Goal: Task Accomplishment & Management: Manage account settings

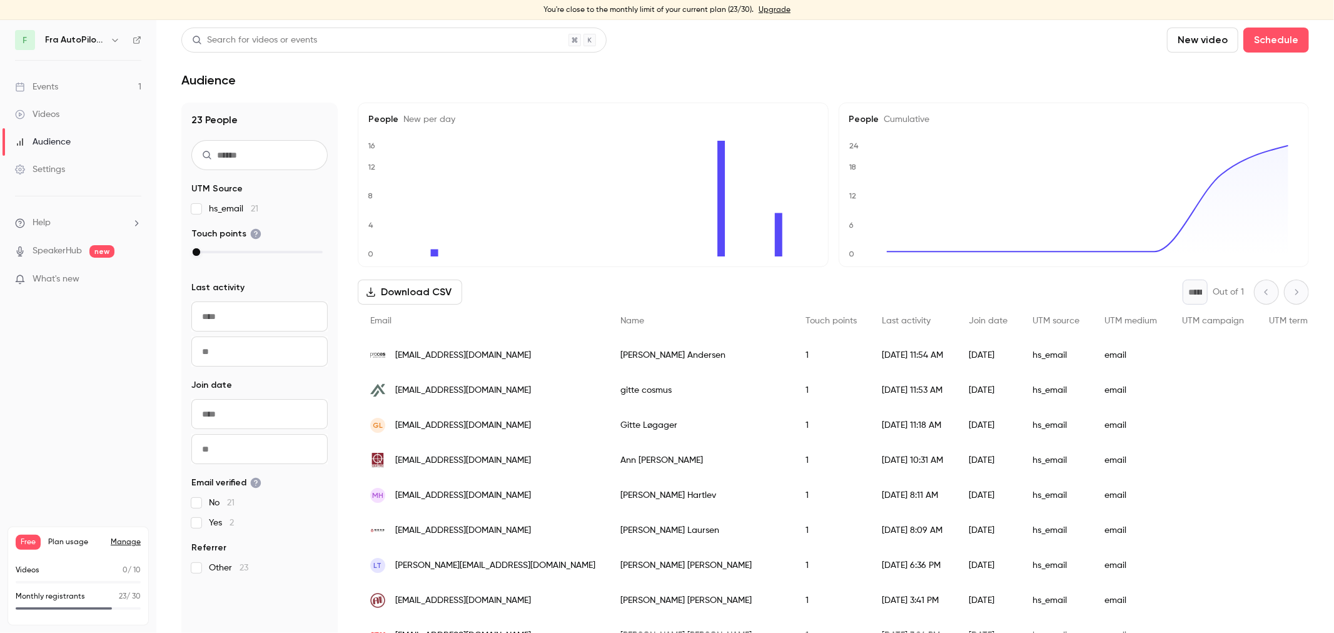
scroll to position [177, 0]
click at [430, 15] on div "You're close to the monthly limit of your current plan (23/30). Upgrade" at bounding box center [667, 10] width 1334 height 20
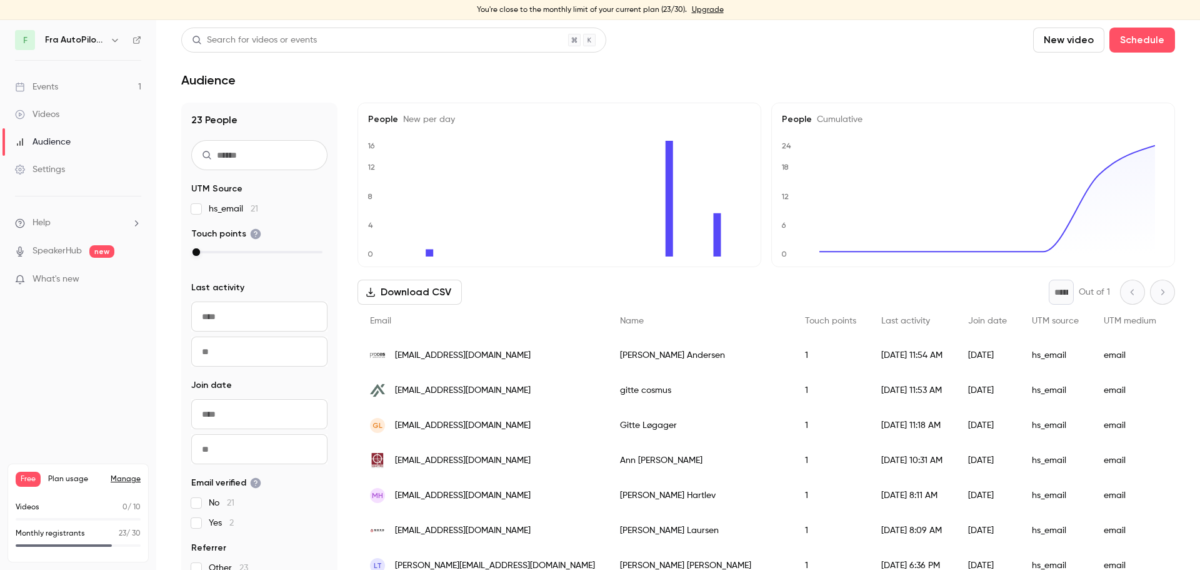
click at [755, 36] on div "Search for videos or events New video Schedule" at bounding box center [678, 40] width 994 height 25
click at [790, 44] on div "Search for videos or events New video Schedule" at bounding box center [678, 40] width 994 height 25
click at [775, 16] on div "You're close to the monthly limit of your current plan (23/30). Upgrade" at bounding box center [600, 10] width 1200 height 20
drag, startPoint x: 478, startPoint y: 4, endPoint x: 654, endPoint y: 8, distance: 175.7
click at [654, 8] on div "You're close to the monthly limit of your current plan (23/30). Upgrade" at bounding box center [600, 10] width 1200 height 20
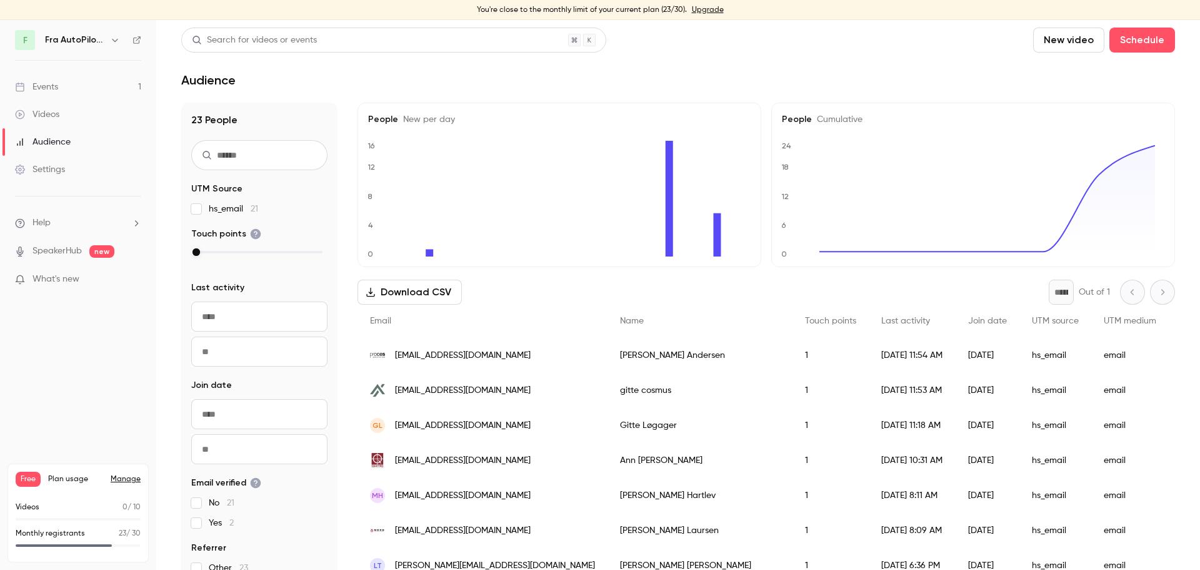
click at [757, 36] on div "Search for videos or events New video Schedule" at bounding box center [678, 40] width 994 height 25
drag, startPoint x: 480, startPoint y: 11, endPoint x: 688, endPoint y: 10, distance: 208.8
click at [688, 10] on div "You're close to the monthly limit of your current plan (23/30). Upgrade" at bounding box center [600, 10] width 1200 height 20
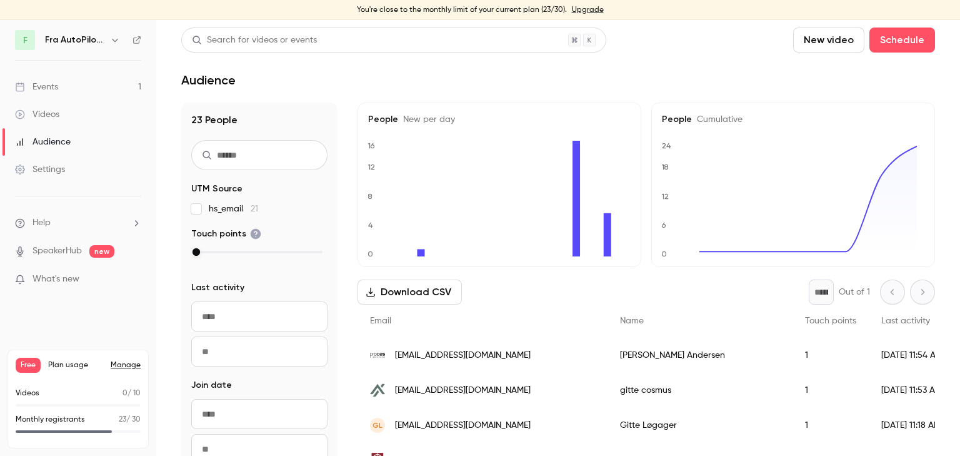
click at [643, 54] on header "Search for videos or events New video Schedule Audience" at bounding box center [558, 58] width 754 height 60
drag, startPoint x: 353, startPoint y: 8, endPoint x: 561, endPoint y: 11, distance: 208.8
click at [561, 11] on div "You're close to the monthly limit of your current plan (23/30). Upgrade" at bounding box center [480, 10] width 960 height 20
click at [548, 9] on div "You're close to the monthly limit of your current plan (23/30). Upgrade" at bounding box center [480, 10] width 960 height 20
drag, startPoint x: 552, startPoint y: 8, endPoint x: 560, endPoint y: 8, distance: 8.2
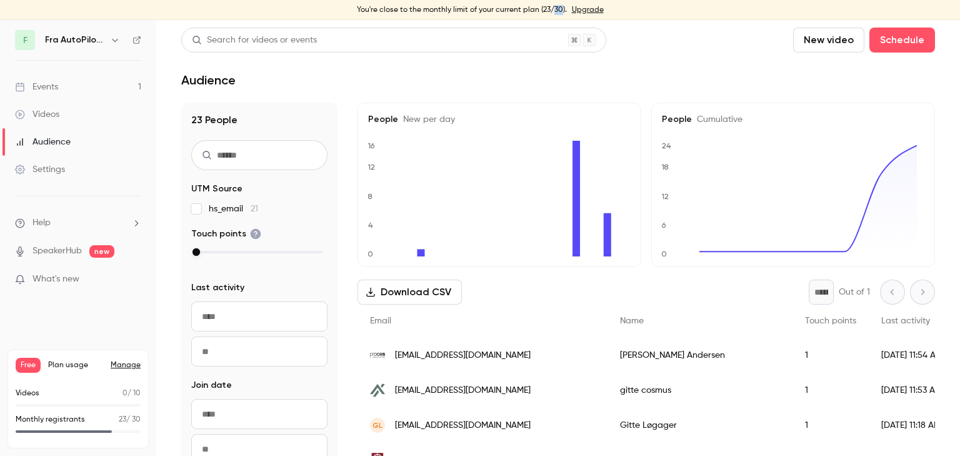
click at [560, 8] on div "You're close to the monthly limit of your current plan (23/30). Upgrade" at bounding box center [480, 10] width 960 height 20
click at [650, 27] on main "Search for videos or events New video Schedule Audience 23 People UTM Source hs…" at bounding box center [558, 238] width 804 height 436
drag, startPoint x: 354, startPoint y: 12, endPoint x: 549, endPoint y: 14, distance: 194.5
click at [549, 14] on div "You're close to the monthly limit of your current plan (23/30). Upgrade" at bounding box center [480, 10] width 960 height 20
click at [665, 25] on main "Search for videos or events New video Schedule Audience 23 People UTM Source hs…" at bounding box center [558, 238] width 804 height 436
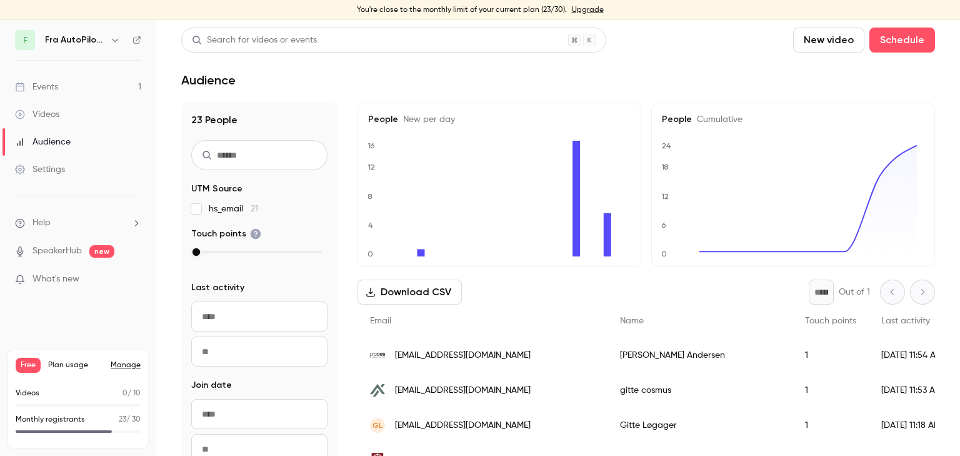
click at [587, 10] on link "Upgrade" at bounding box center [588, 10] width 32 height 10
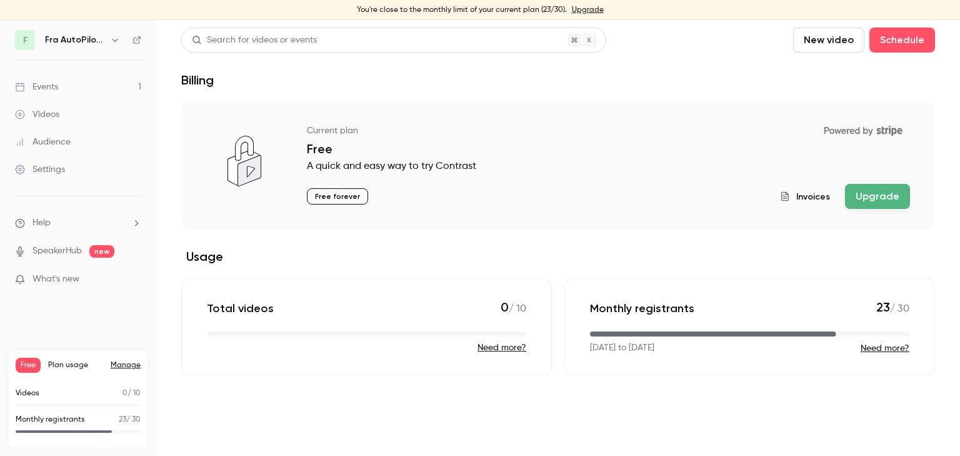
click at [823, 236] on section "Current plan Powered by Stripe Free A quick and easy way to try Contrast Free f…" at bounding box center [558, 239] width 754 height 273
click at [897, 195] on button "Upgrade" at bounding box center [877, 196] width 65 height 25
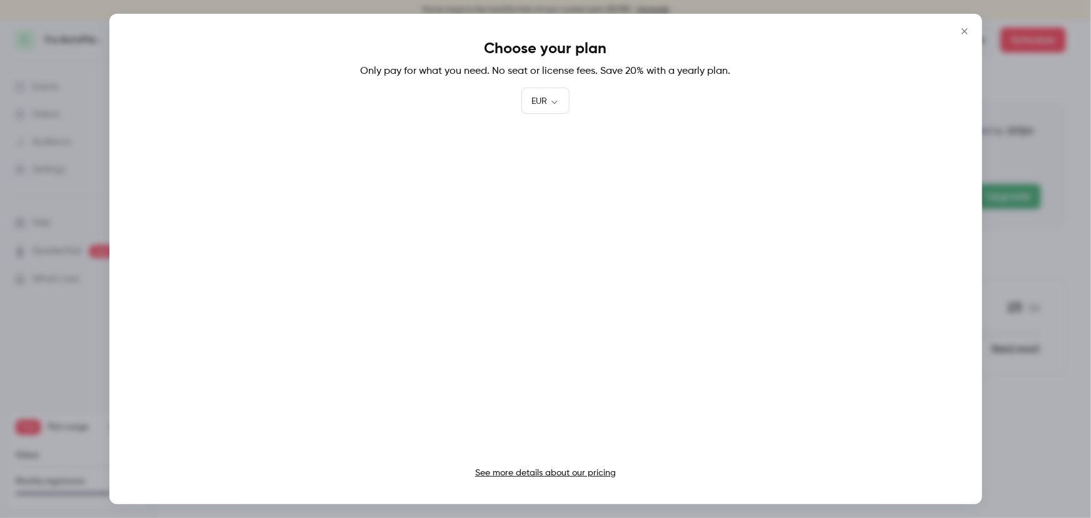
click at [965, 28] on icon "Close" at bounding box center [964, 31] width 15 height 10
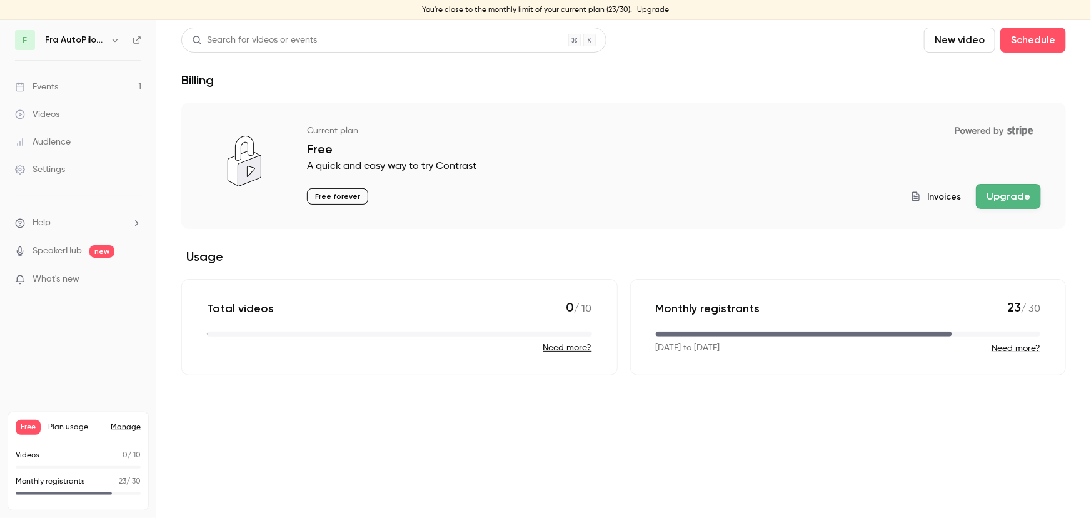
click at [1008, 197] on button "Upgrade" at bounding box center [1008, 196] width 65 height 25
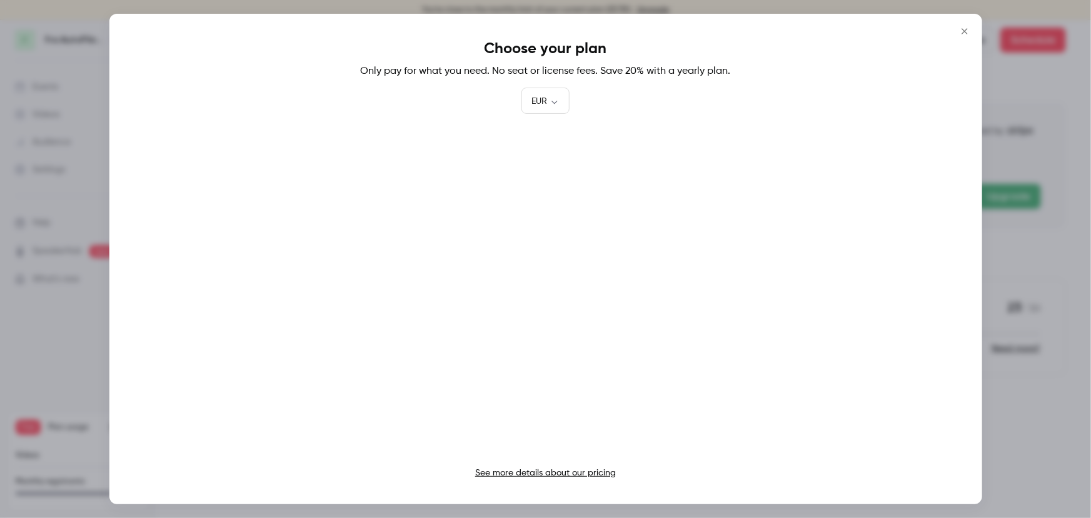
click at [965, 30] on icon "Close" at bounding box center [965, 31] width 6 height 6
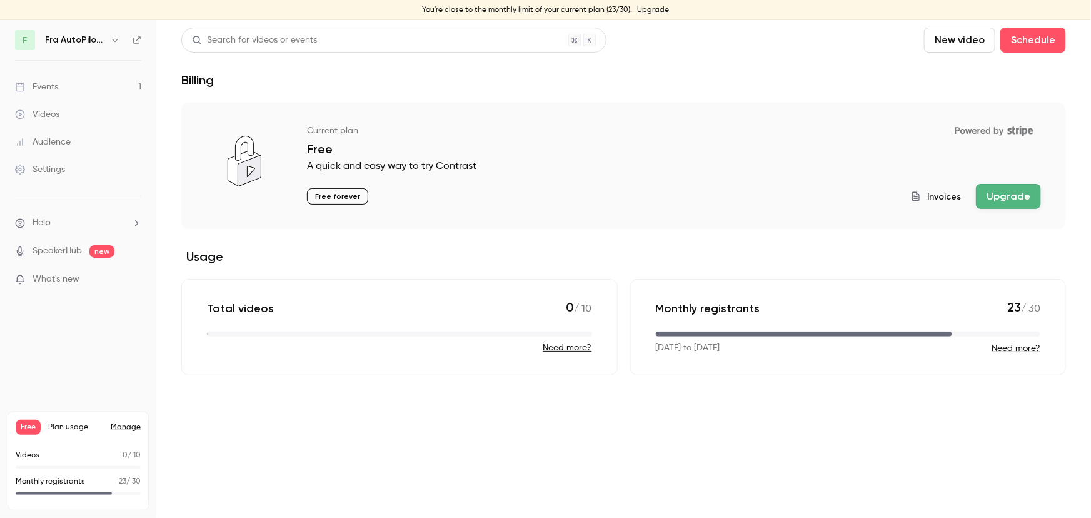
click at [621, 181] on div "Current plan Powered by Stripe Free A quick and easy way to try Contrast Free f…" at bounding box center [674, 164] width 734 height 89
click at [336, 68] on header "Search for videos or events New video Schedule Billing" at bounding box center [623, 58] width 885 height 60
click at [632, 241] on section "Current plan Powered by Stripe Free A quick and easy way to try Contrast Free f…" at bounding box center [623, 239] width 885 height 273
click at [1002, 194] on button "Upgrade" at bounding box center [1008, 196] width 65 height 25
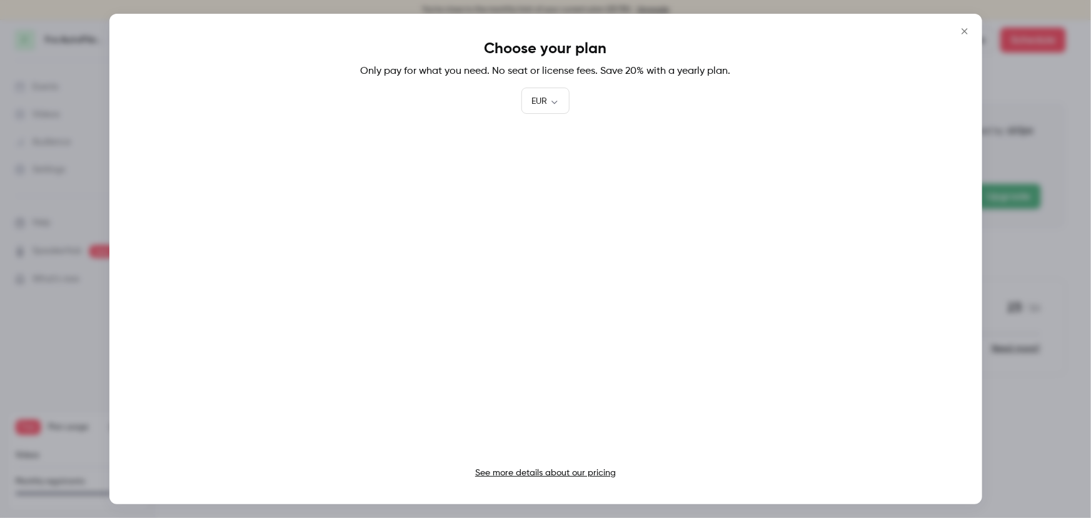
click at [560, 475] on link "See more details about our pricing" at bounding box center [545, 472] width 141 height 9
click at [963, 32] on icon "Close" at bounding box center [965, 31] width 6 height 6
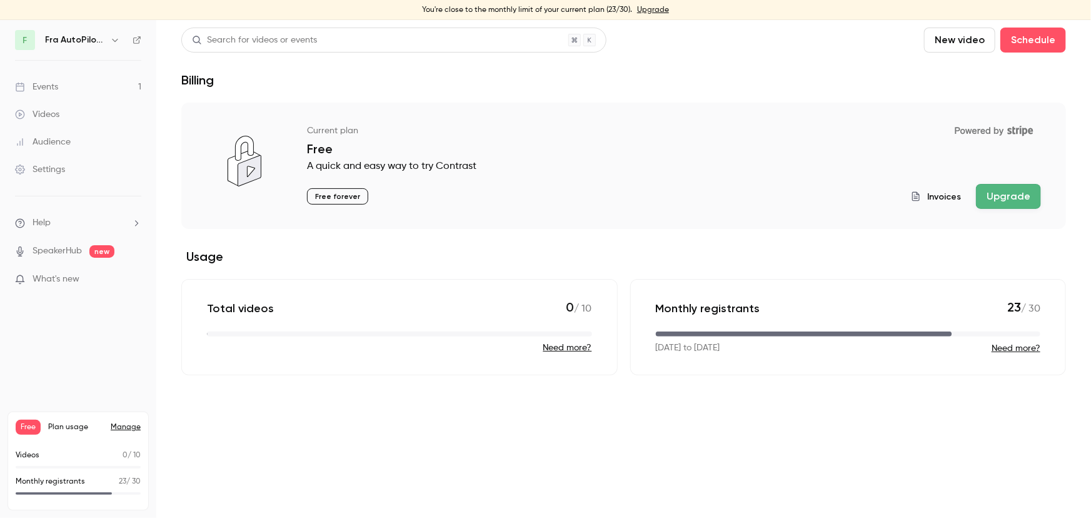
click at [86, 80] on link "Events 1" at bounding box center [78, 87] width 156 height 28
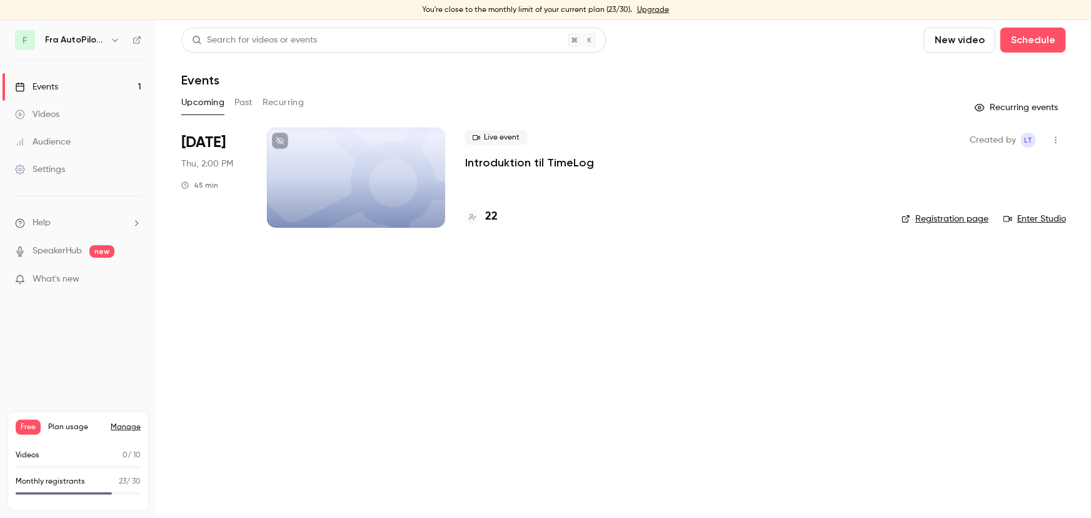
click at [422, 173] on div at bounding box center [356, 178] width 178 height 100
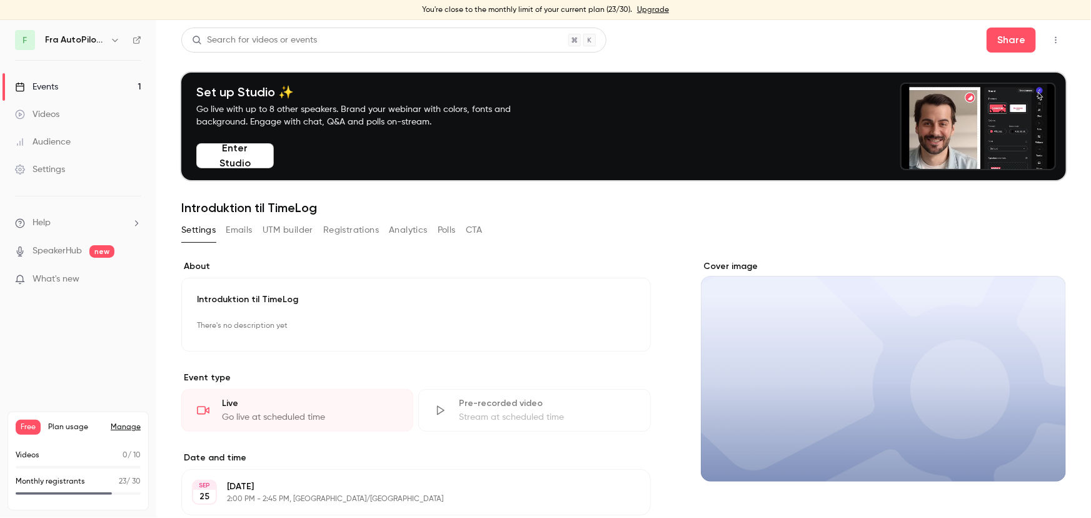
click at [338, 229] on button "Registrations" at bounding box center [351, 230] width 56 height 20
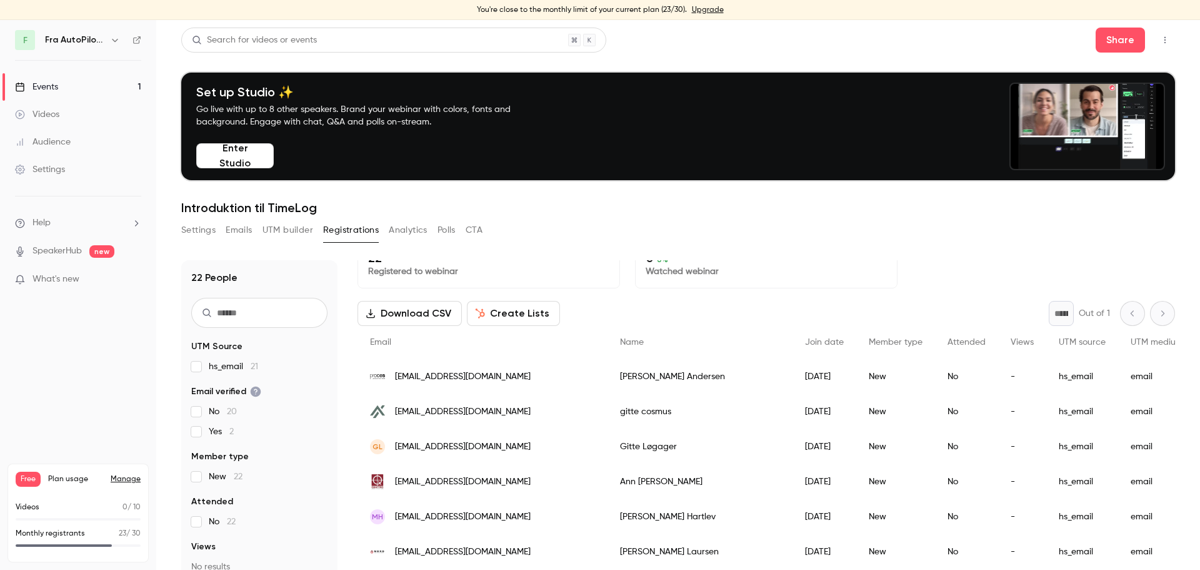
drag, startPoint x: 254, startPoint y: 155, endPoint x: 283, endPoint y: 149, distance: 28.8
click at [255, 154] on button "Enter Studio" at bounding box center [235, 155] width 78 height 25
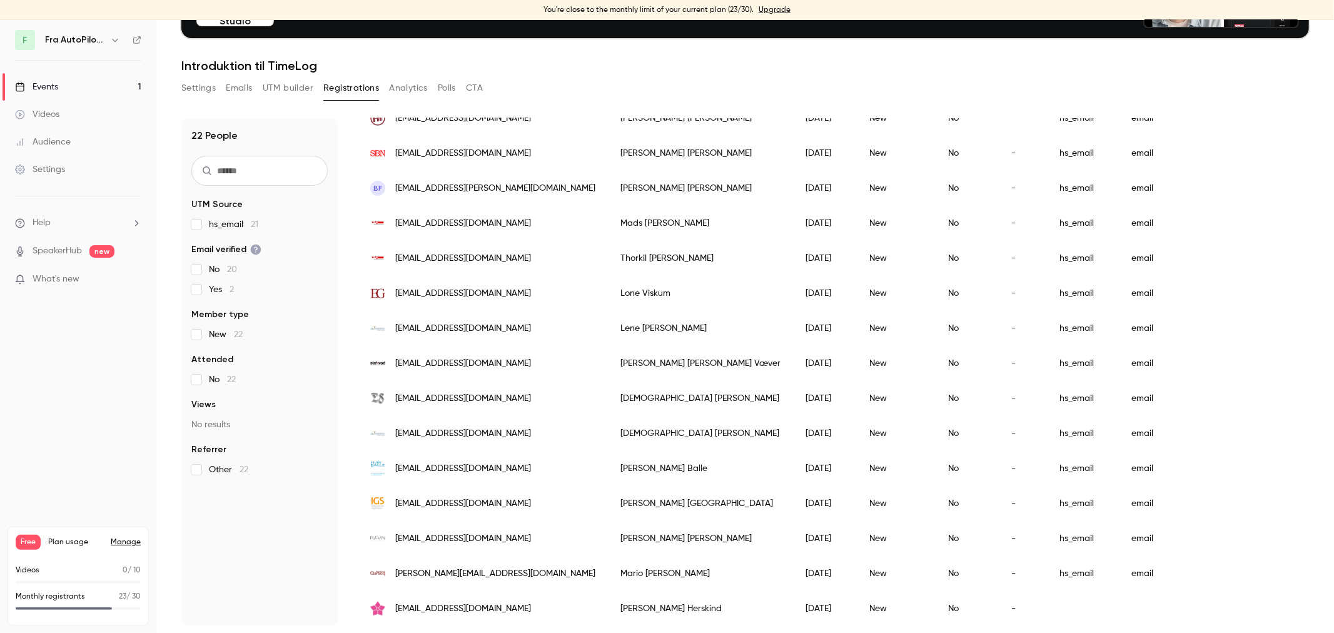
click at [608, 569] on div "Thomas Herskind" at bounding box center [700, 608] width 185 height 35
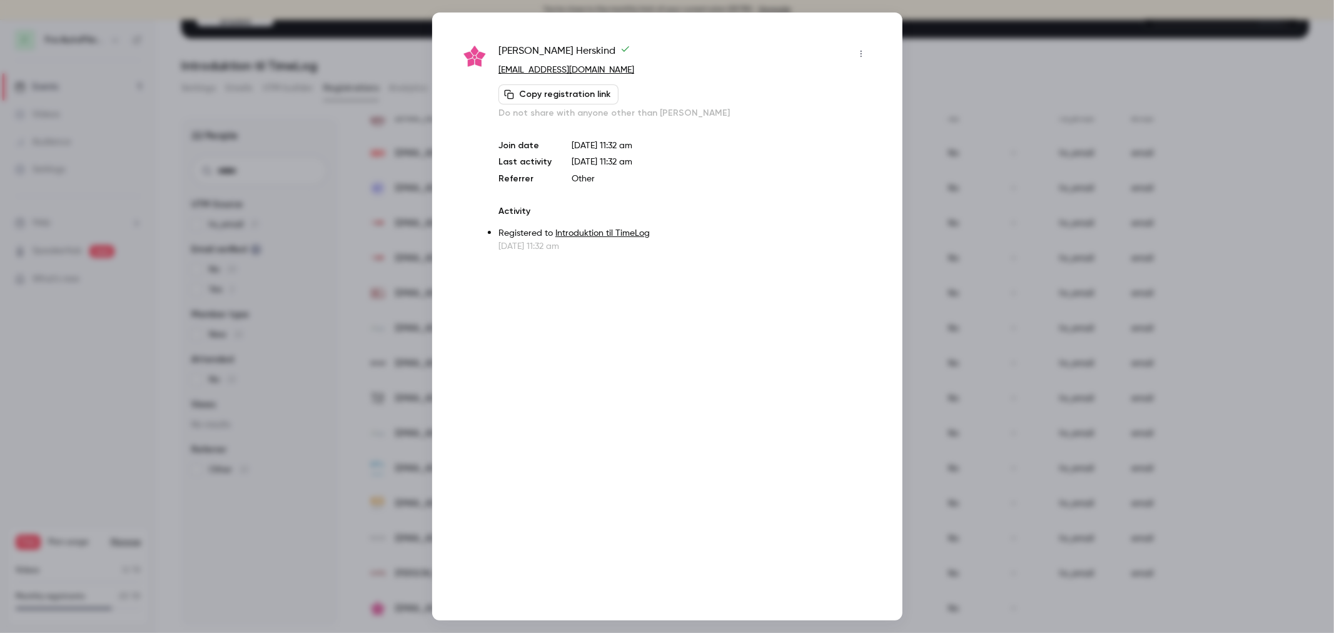
click at [864, 48] on button "button" at bounding box center [861, 54] width 20 height 20
click at [1000, 66] on div at bounding box center [667, 316] width 1334 height 633
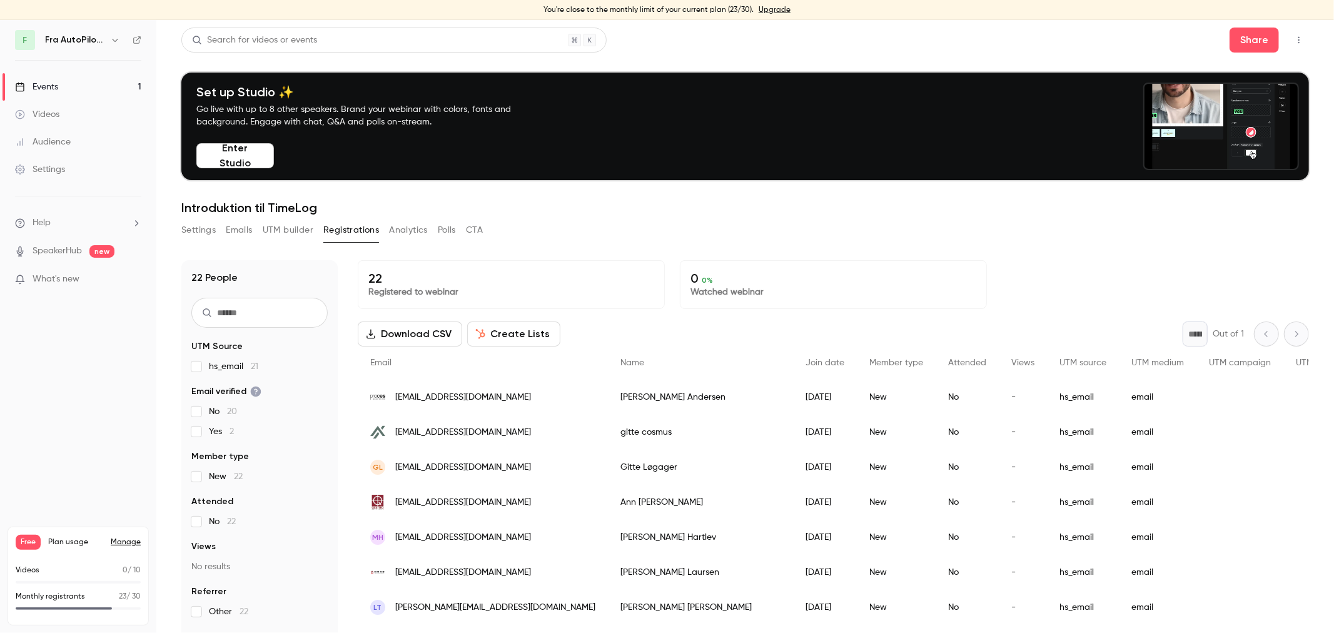
click at [1200, 38] on icon "button" at bounding box center [1299, 40] width 10 height 9
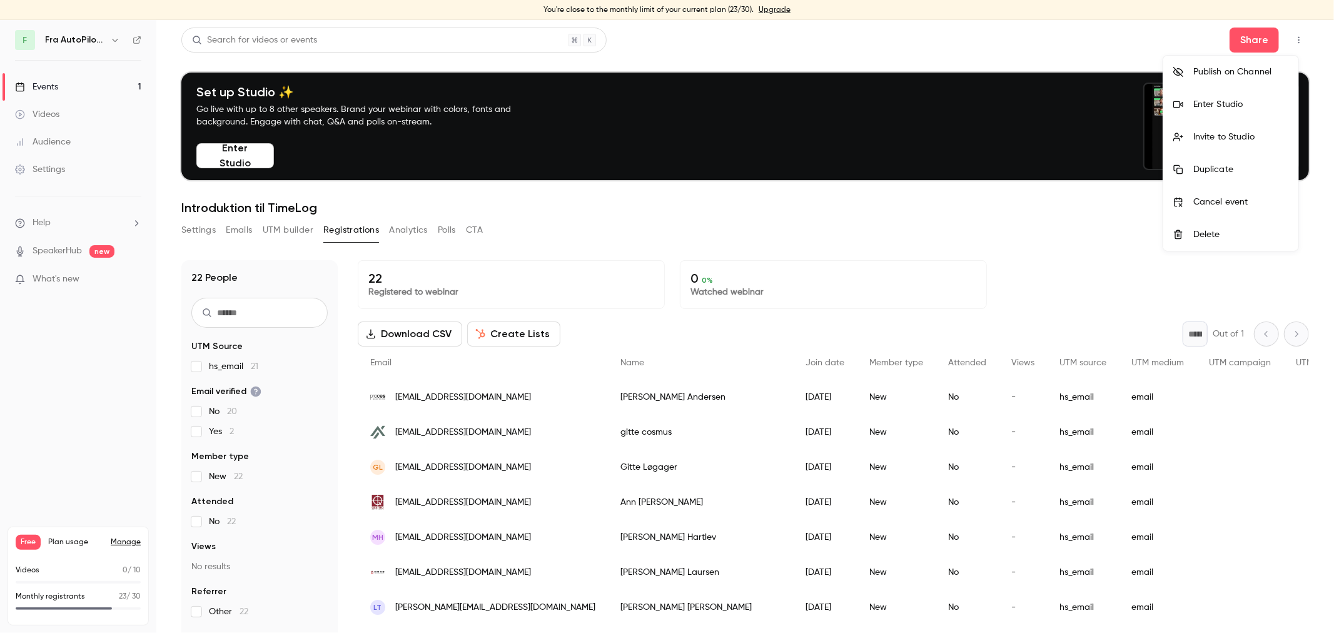
click at [1200, 104] on div "Enter Studio" at bounding box center [1240, 104] width 95 height 13
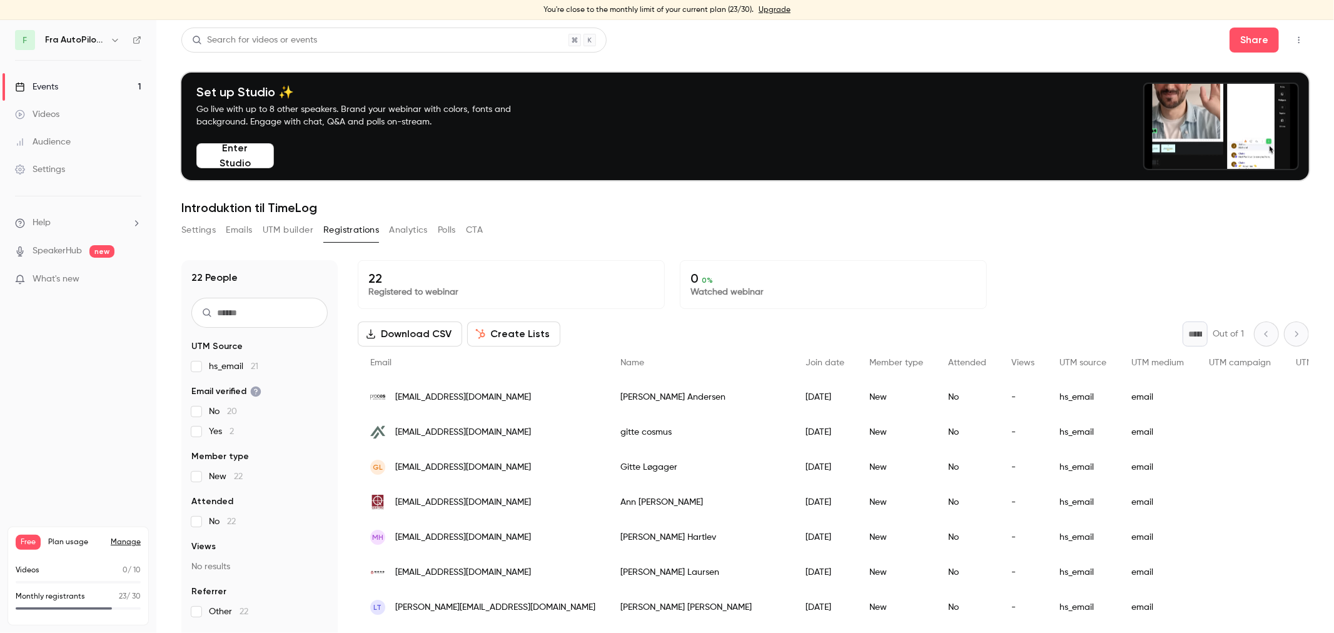
click at [775, 9] on link "Upgrade" at bounding box center [774, 10] width 32 height 10
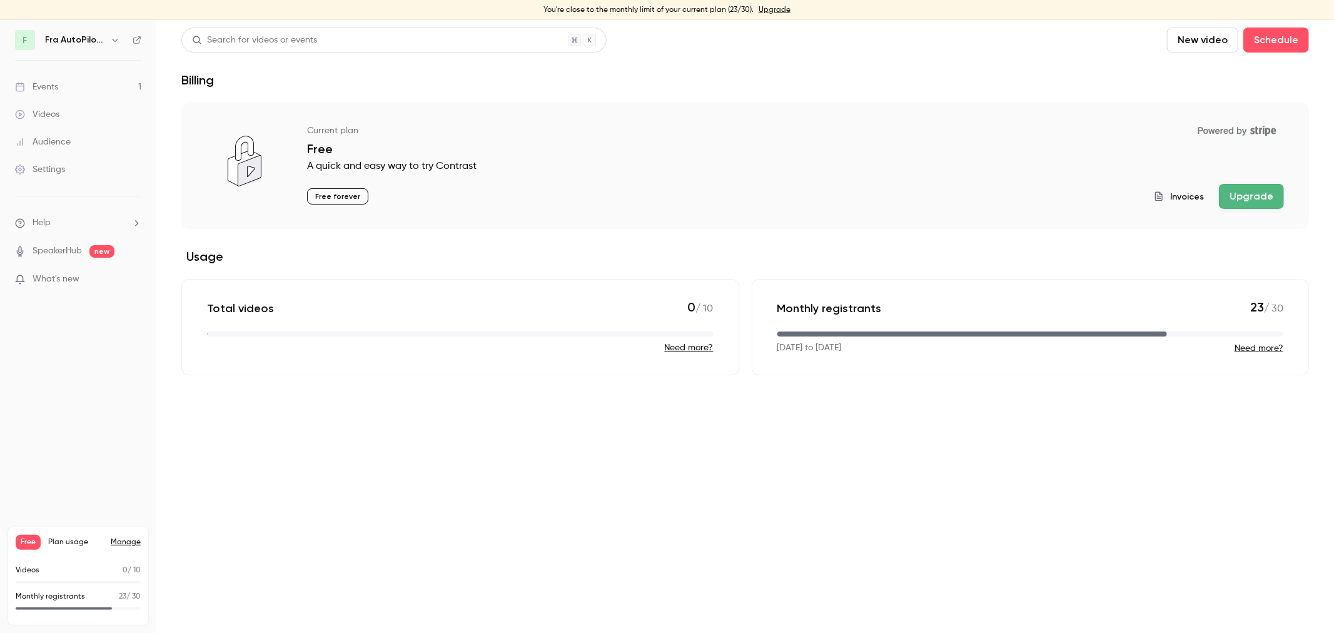
click at [1200, 195] on button "Upgrade" at bounding box center [1251, 196] width 65 height 25
click at [760, 11] on link "Upgrade" at bounding box center [774, 10] width 32 height 10
drag, startPoint x: 771, startPoint y: 49, endPoint x: 774, endPoint y: 21, distance: 28.3
click at [772, 43] on div "Search for videos or events New video Schedule" at bounding box center [744, 40] width 1127 height 25
click at [774, 3] on div "You're close to the monthly limit of your current plan (23/30). Upgrade" at bounding box center [667, 10] width 1334 height 20
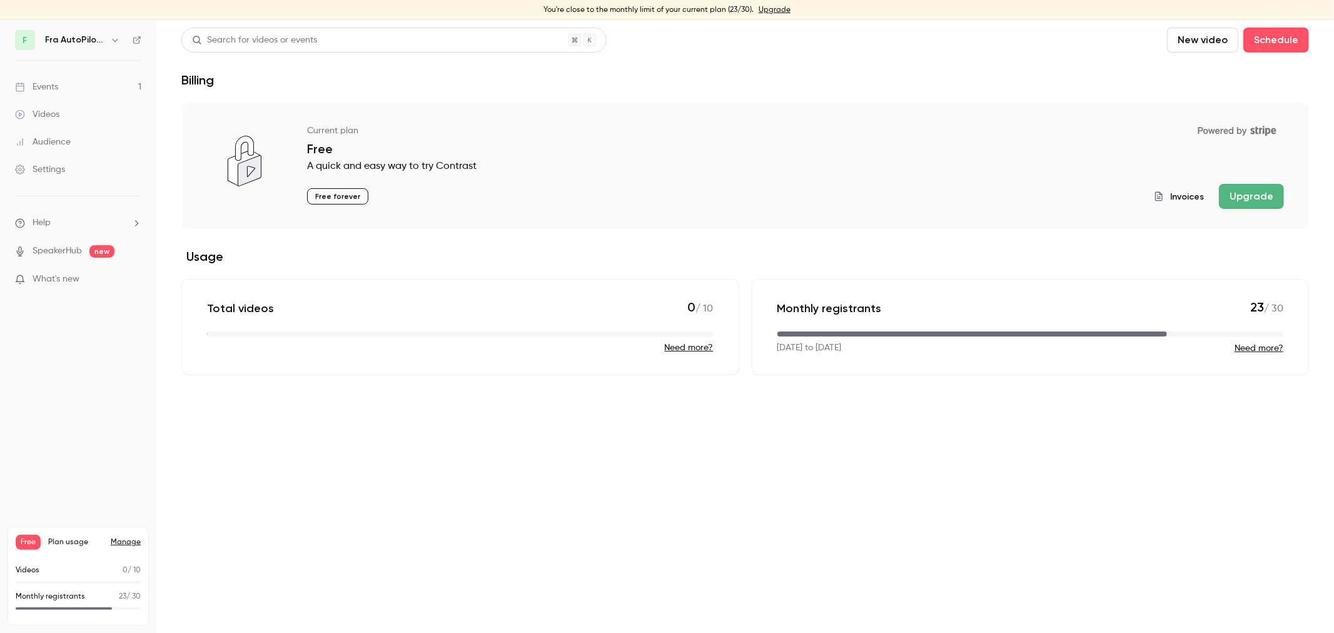
click at [777, 8] on link "Upgrade" at bounding box center [774, 10] width 32 height 10
drag, startPoint x: 891, startPoint y: 118, endPoint x: 891, endPoint y: 109, distance: 8.8
click at [892, 116] on div "Current plan Powered by Stripe Free A quick and easy way to try Contrast Free f…" at bounding box center [744, 166] width 1127 height 126
click at [771, 9] on link "Upgrade" at bounding box center [774, 10] width 32 height 10
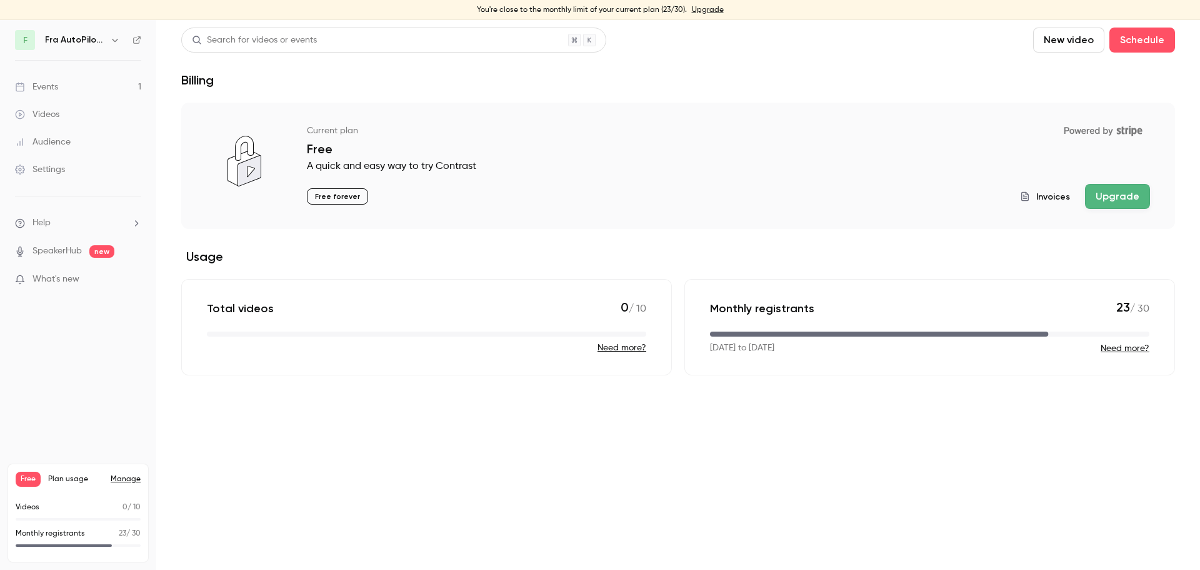
click at [710, 6] on link "Upgrade" at bounding box center [708, 10] width 32 height 10
click at [1111, 198] on button "Upgrade" at bounding box center [1117, 196] width 65 height 25
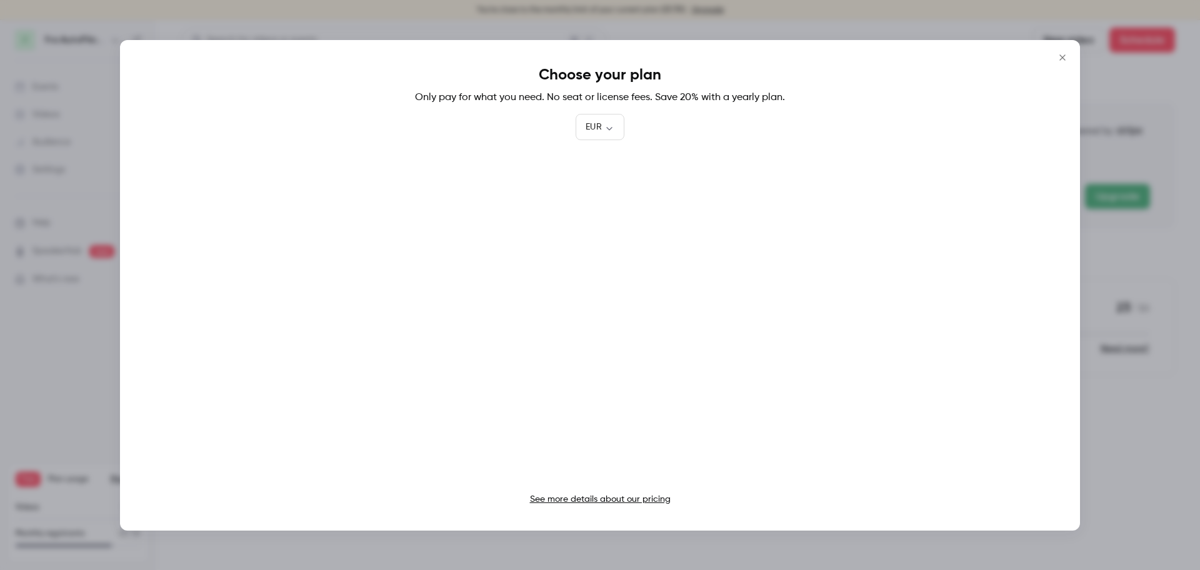
click at [620, 500] on link "See more details about our pricing" at bounding box center [600, 499] width 141 height 9
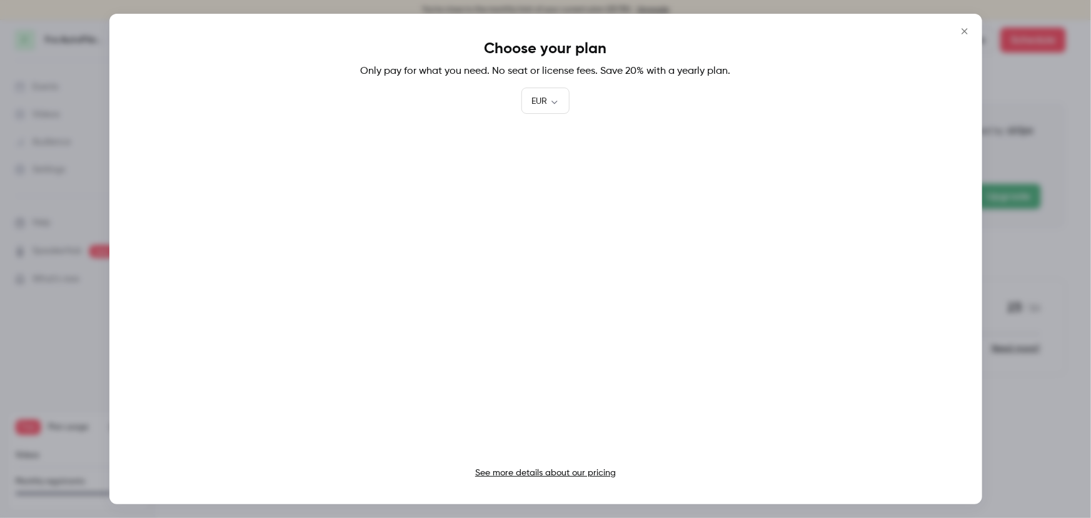
click at [965, 28] on icon "Close" at bounding box center [964, 31] width 15 height 10
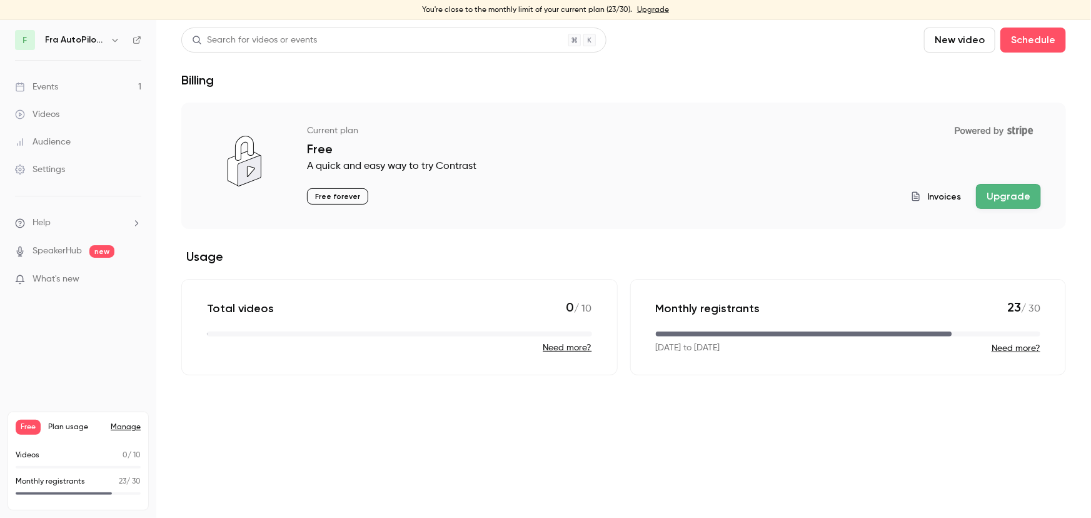
click at [63, 81] on link "Events 1" at bounding box center [78, 87] width 156 height 28
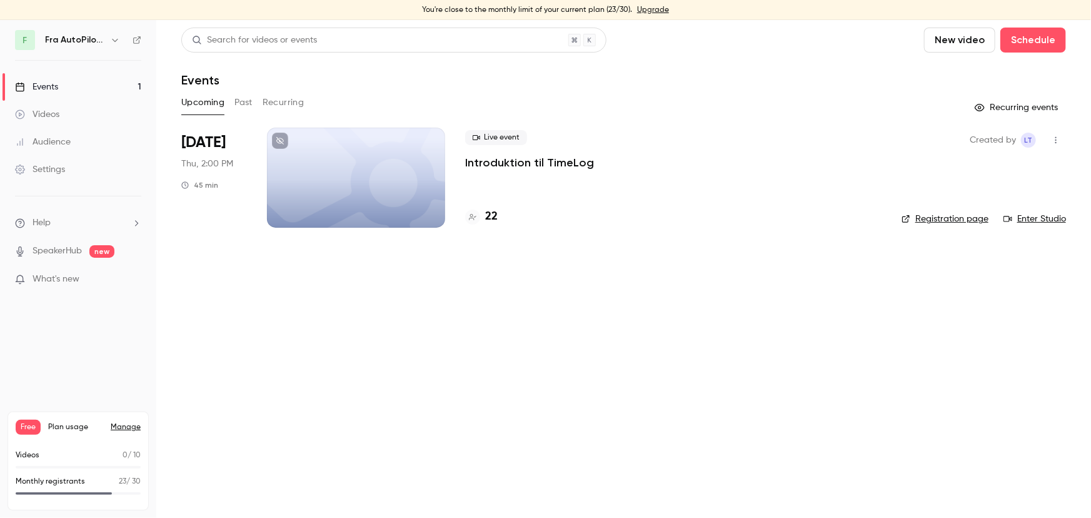
click at [395, 168] on div at bounding box center [356, 178] width 178 height 100
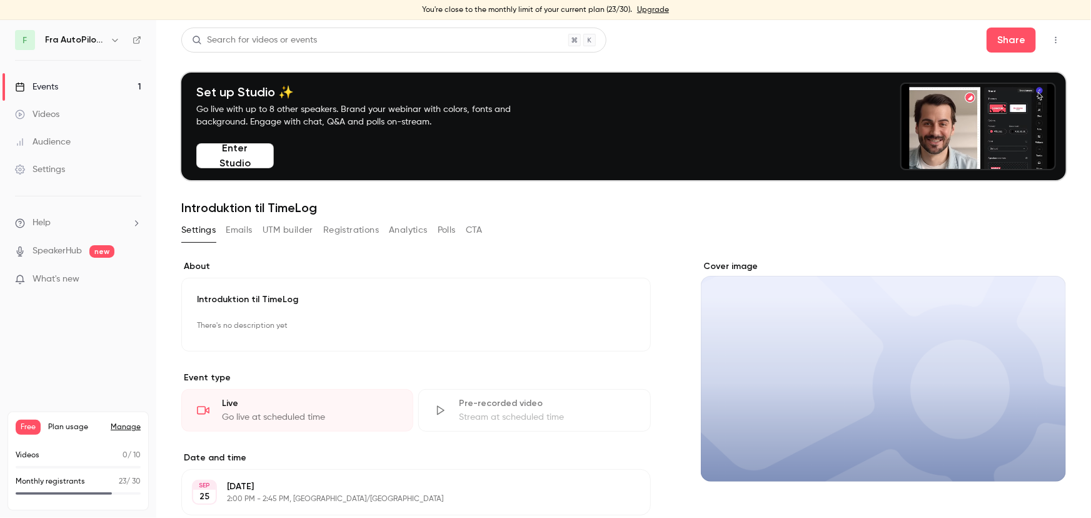
click at [261, 163] on button "Enter Studio" at bounding box center [235, 155] width 78 height 25
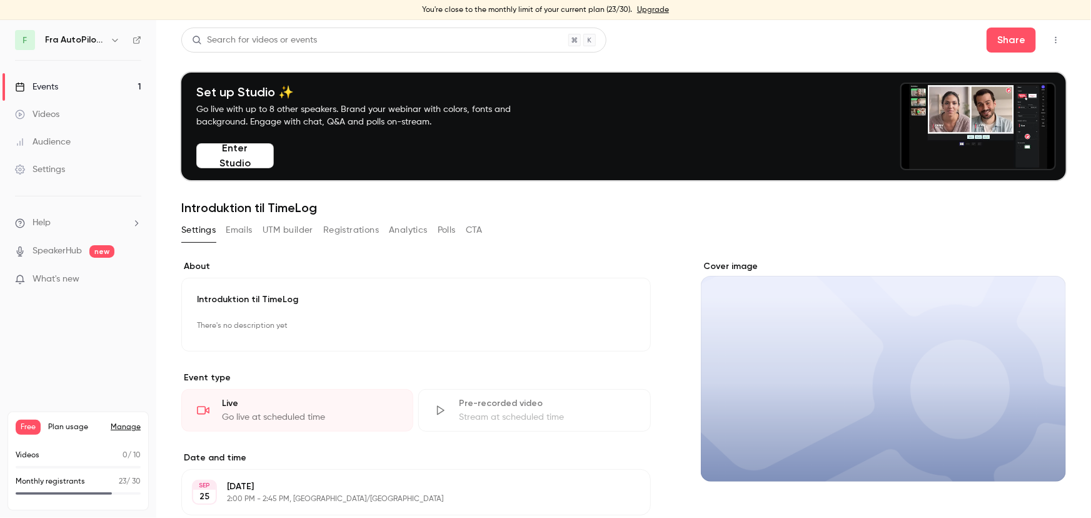
click at [793, 43] on div "Search for videos or events Share" at bounding box center [623, 40] width 885 height 25
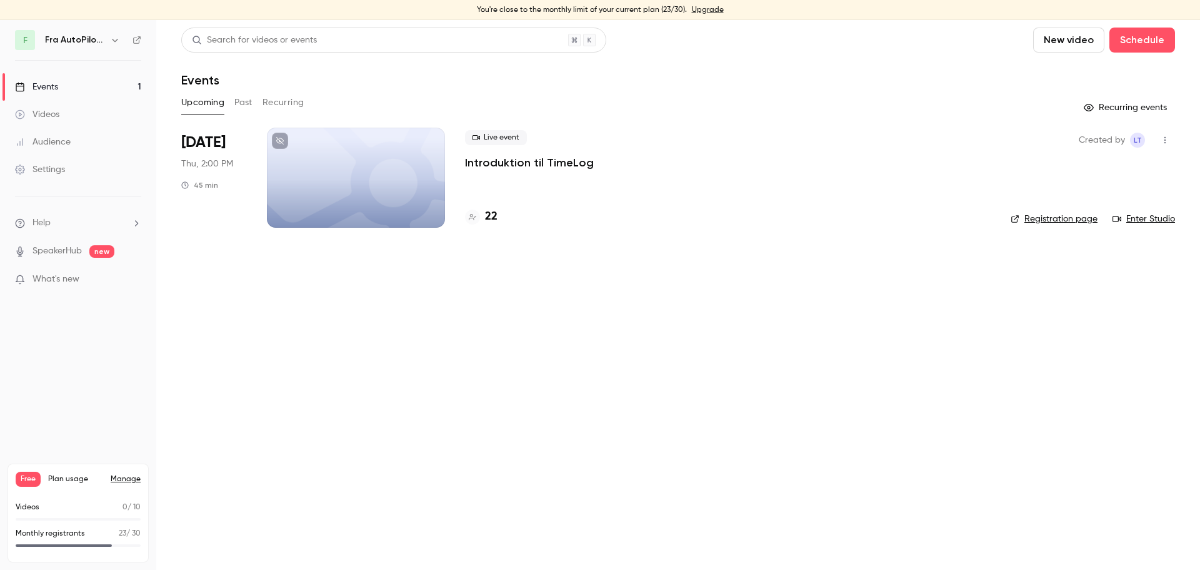
click at [710, 9] on link "Upgrade" at bounding box center [708, 10] width 32 height 10
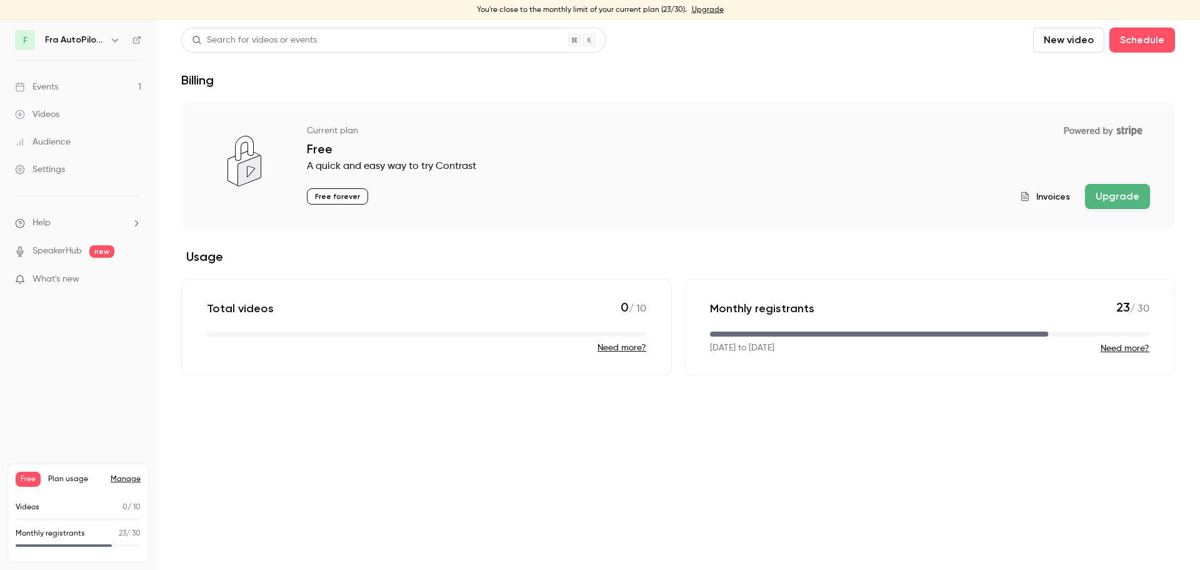
click at [1116, 196] on button "Upgrade" at bounding box center [1117, 196] width 65 height 25
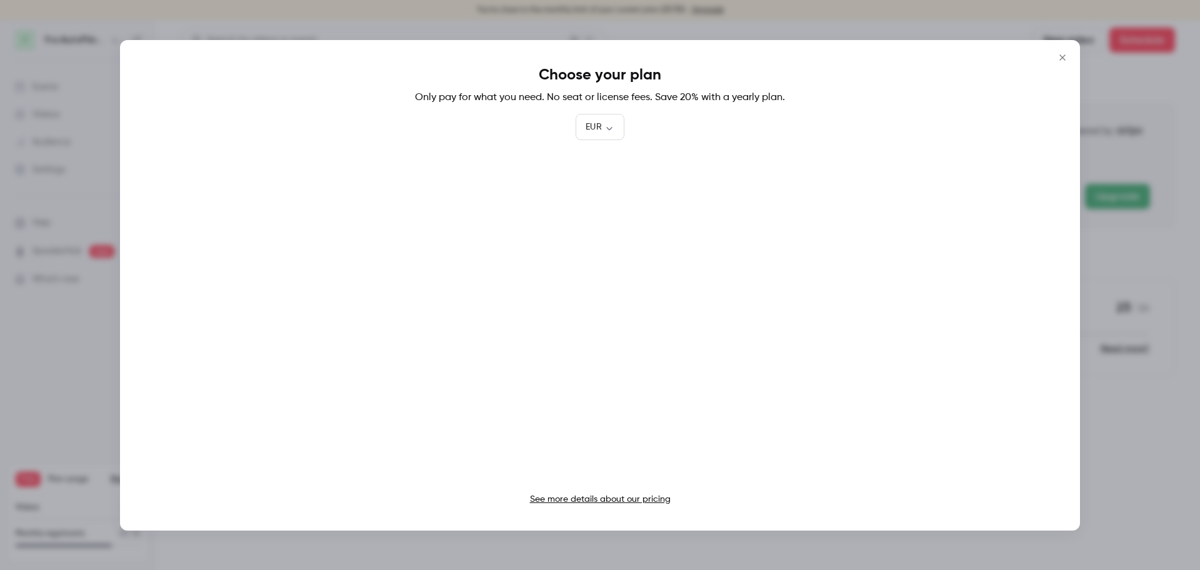
click at [1063, 56] on icon "Close" at bounding box center [1063, 57] width 6 height 6
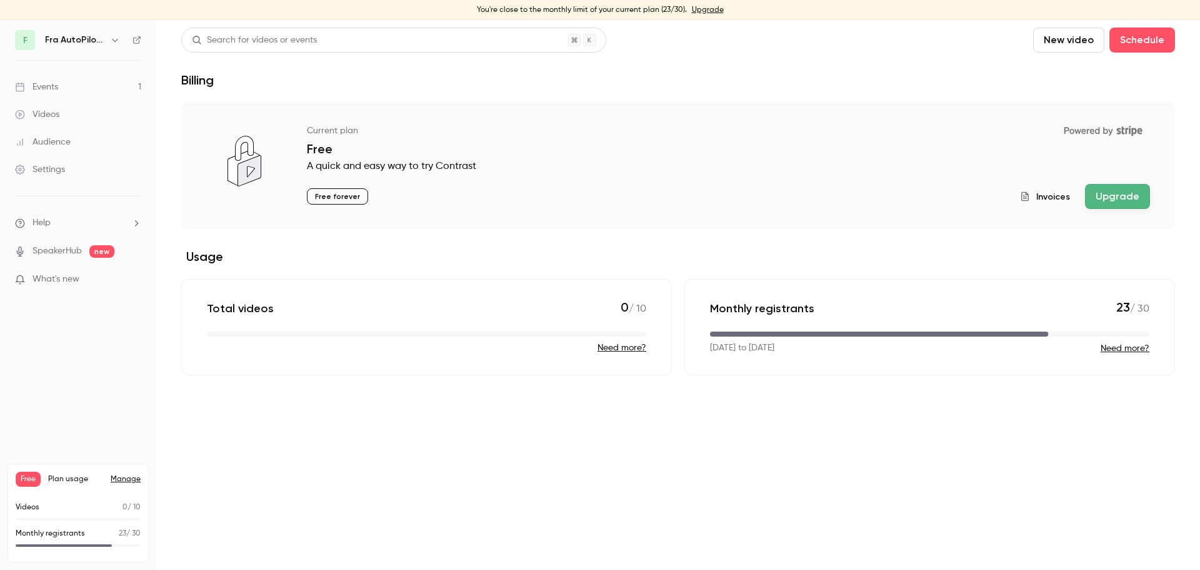
click at [795, 57] on header "Search for videos or events New video Schedule Billing" at bounding box center [678, 58] width 994 height 60
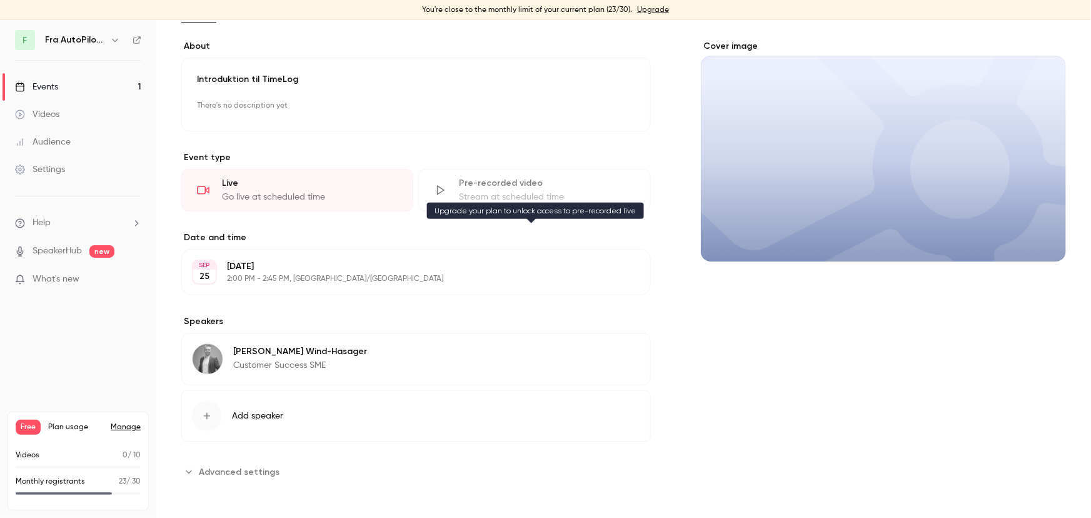
scroll to position [125, 0]
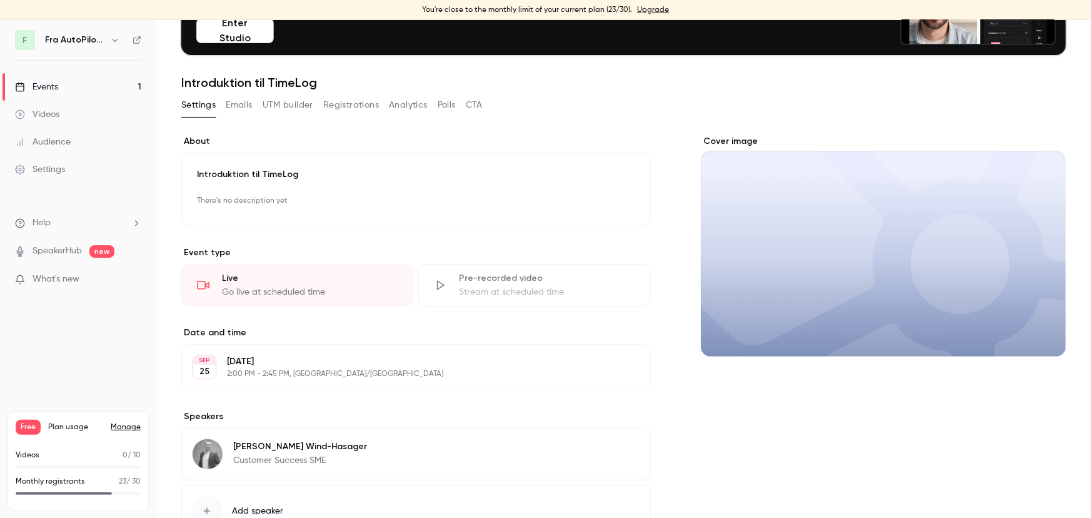
click at [234, 108] on button "Emails" at bounding box center [239, 105] width 26 height 20
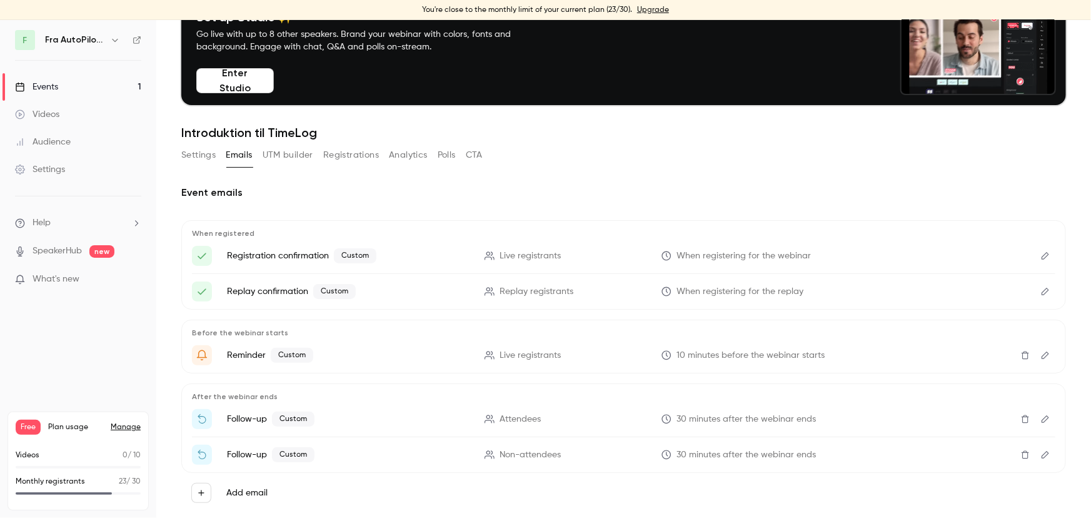
scroll to position [101, 0]
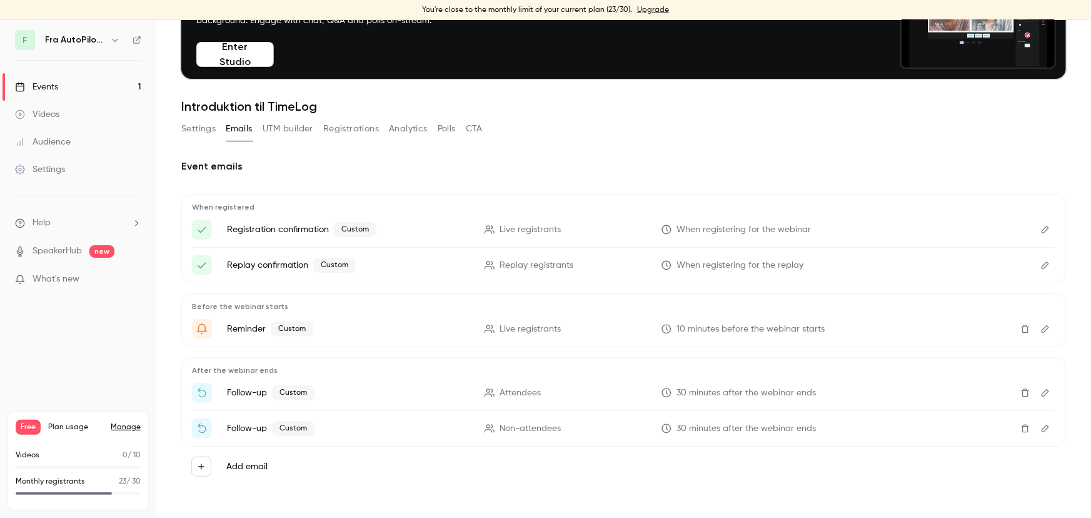
click at [302, 128] on button "UTM builder" at bounding box center [288, 129] width 51 height 20
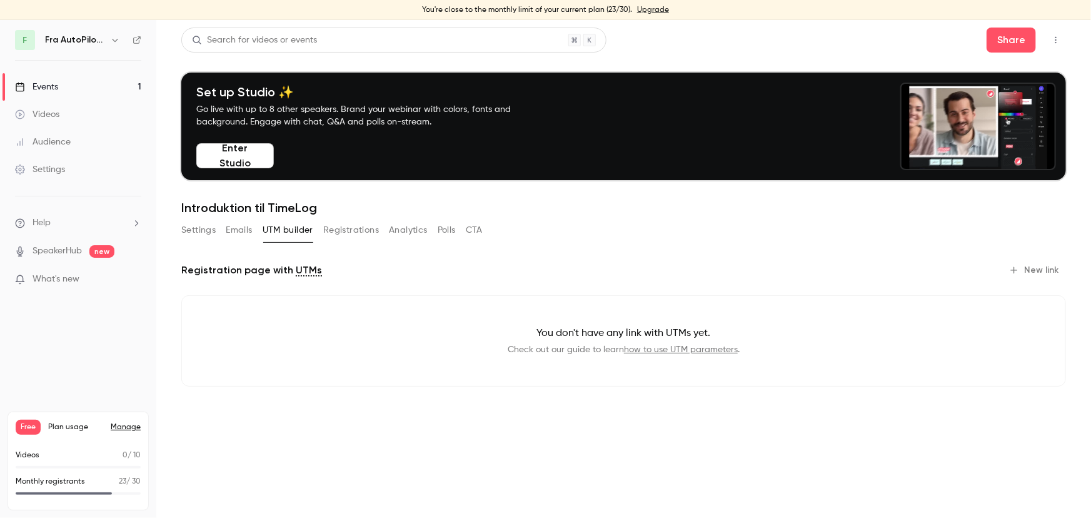
click at [317, 224] on div "Settings Emails UTM builder Registrations Analytics Polls CTA" at bounding box center [331, 230] width 301 height 20
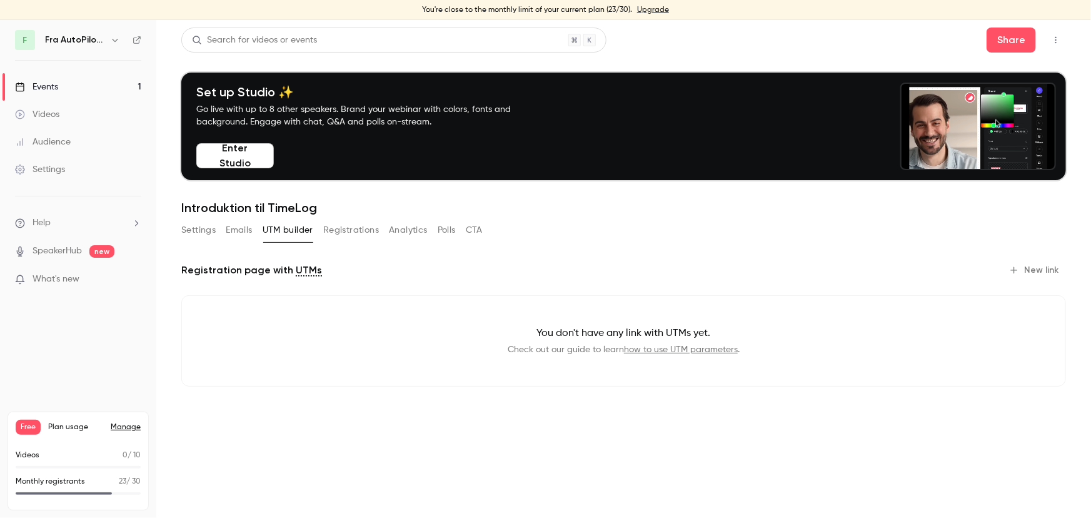
click at [350, 225] on button "Registrations" at bounding box center [351, 230] width 56 height 20
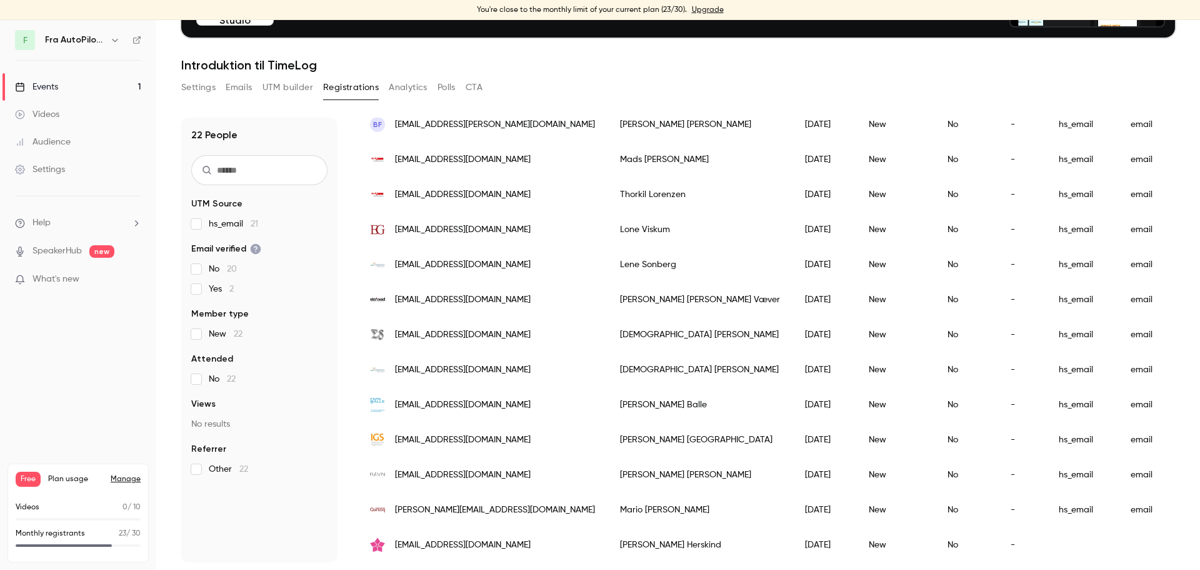
scroll to position [455, 0]
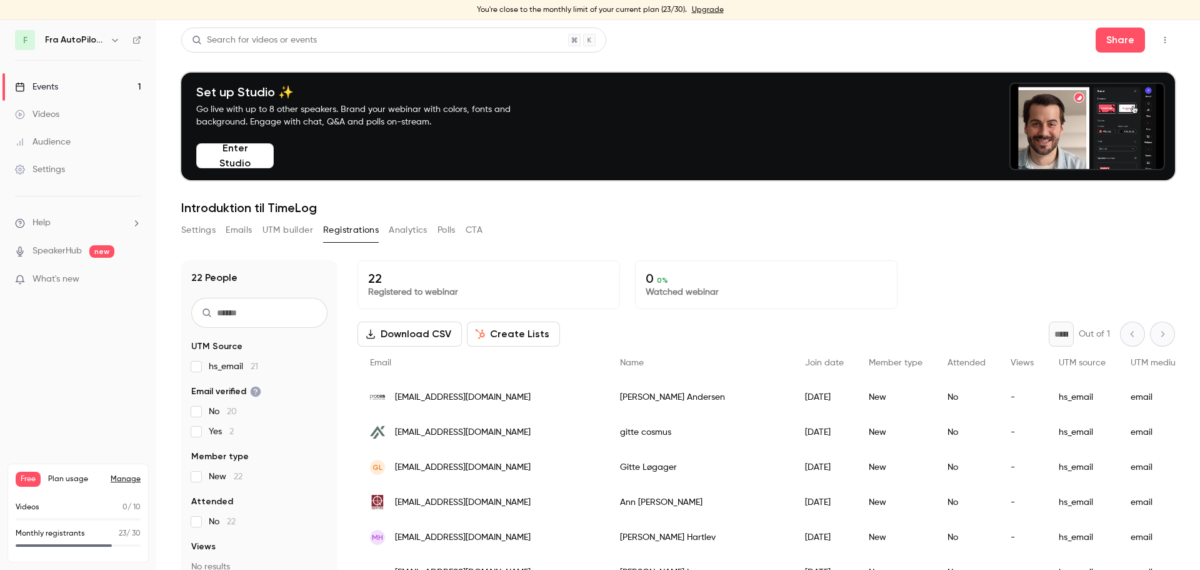
click at [711, 9] on link "Upgrade" at bounding box center [708, 10] width 32 height 10
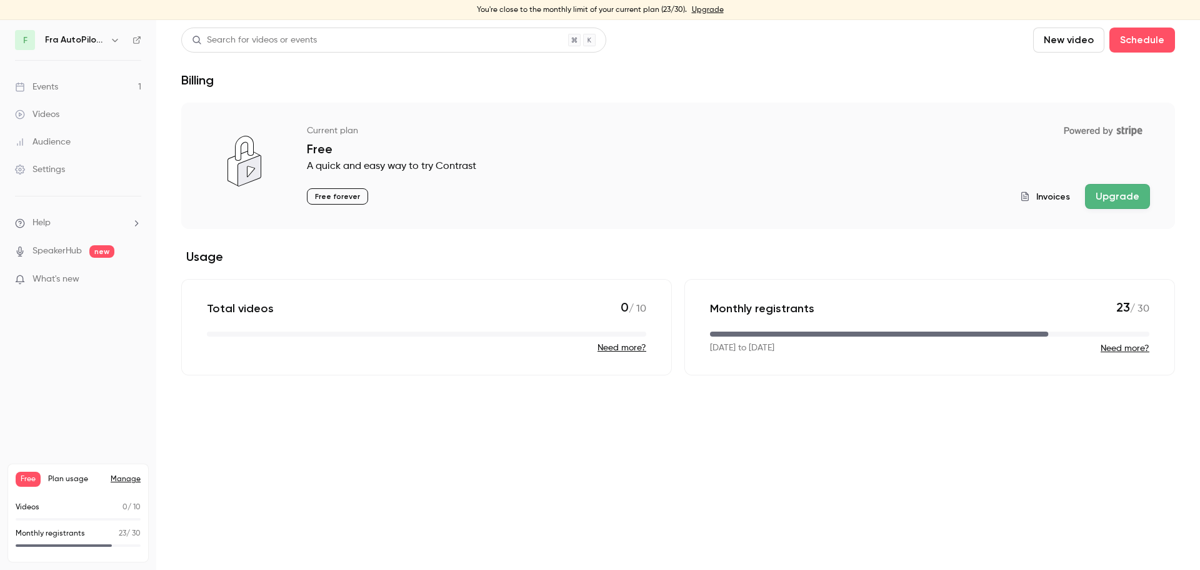
click at [1139, 201] on button "Upgrade" at bounding box center [1117, 196] width 65 height 25
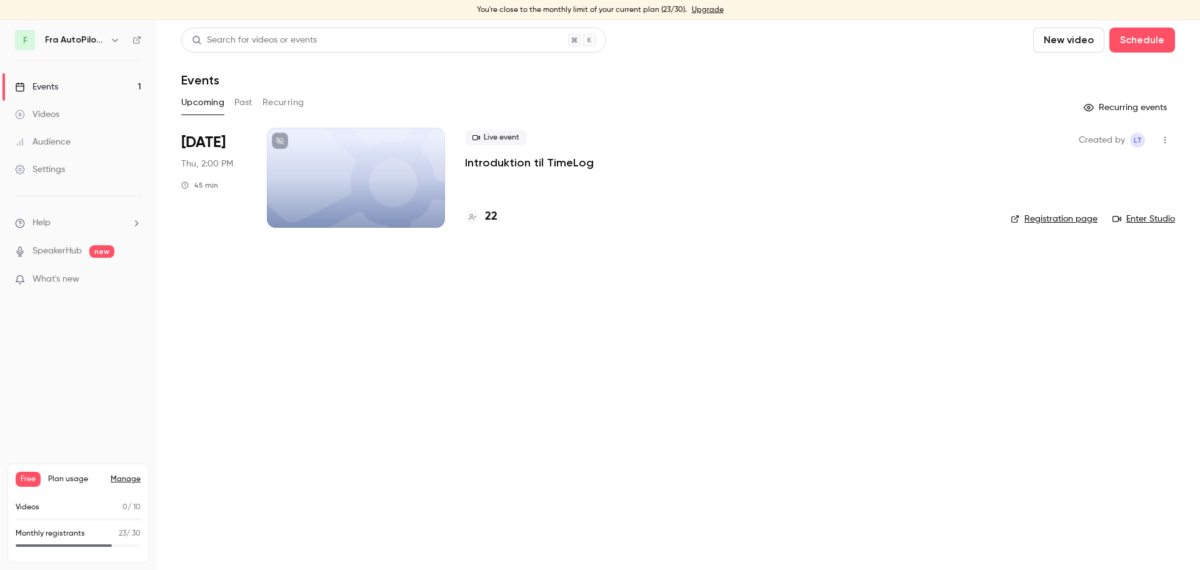
click at [124, 479] on link "Manage" at bounding box center [126, 479] width 30 height 10
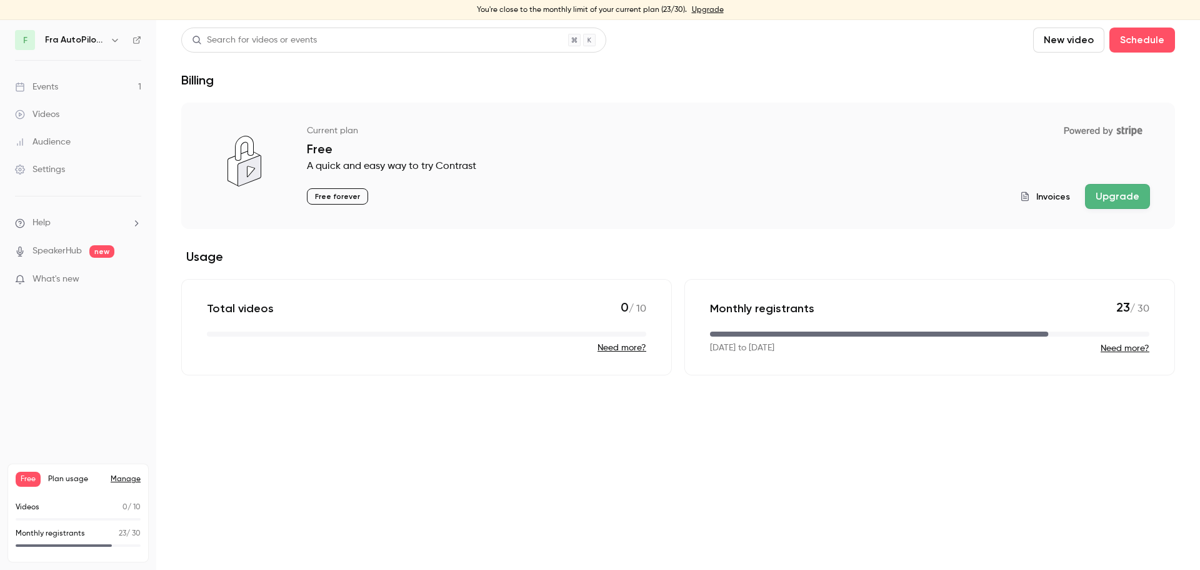
click at [1048, 196] on span "Invoices" at bounding box center [1054, 196] width 34 height 13
click at [1125, 195] on button "Upgrade" at bounding box center [1117, 196] width 65 height 25
click at [46, 163] on link "Settings" at bounding box center [78, 170] width 156 height 28
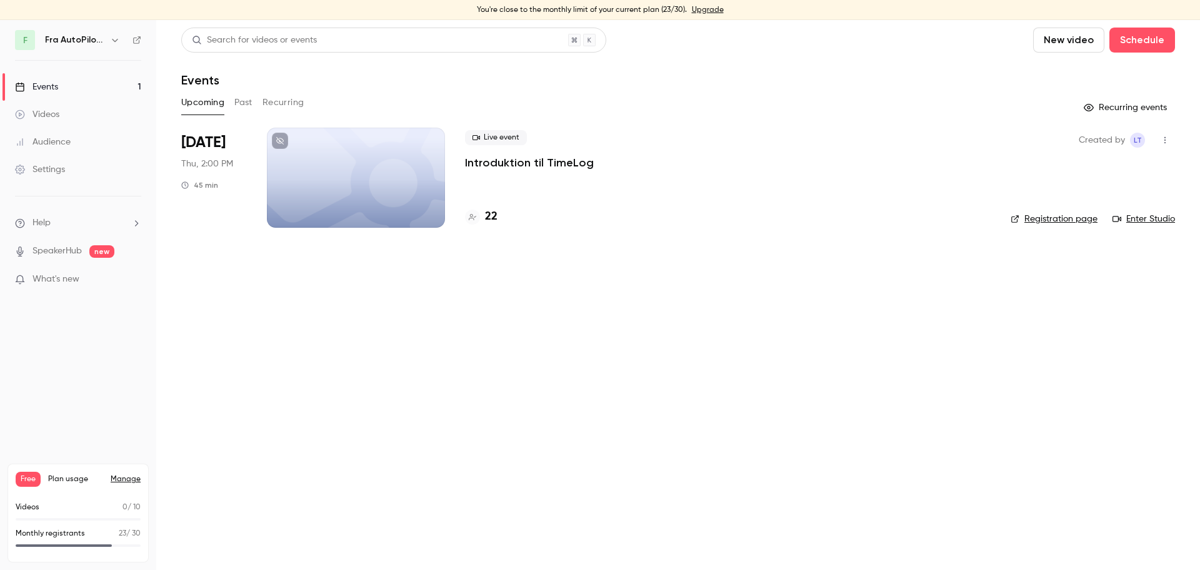
click at [54, 171] on div "Settings" at bounding box center [40, 169] width 50 height 13
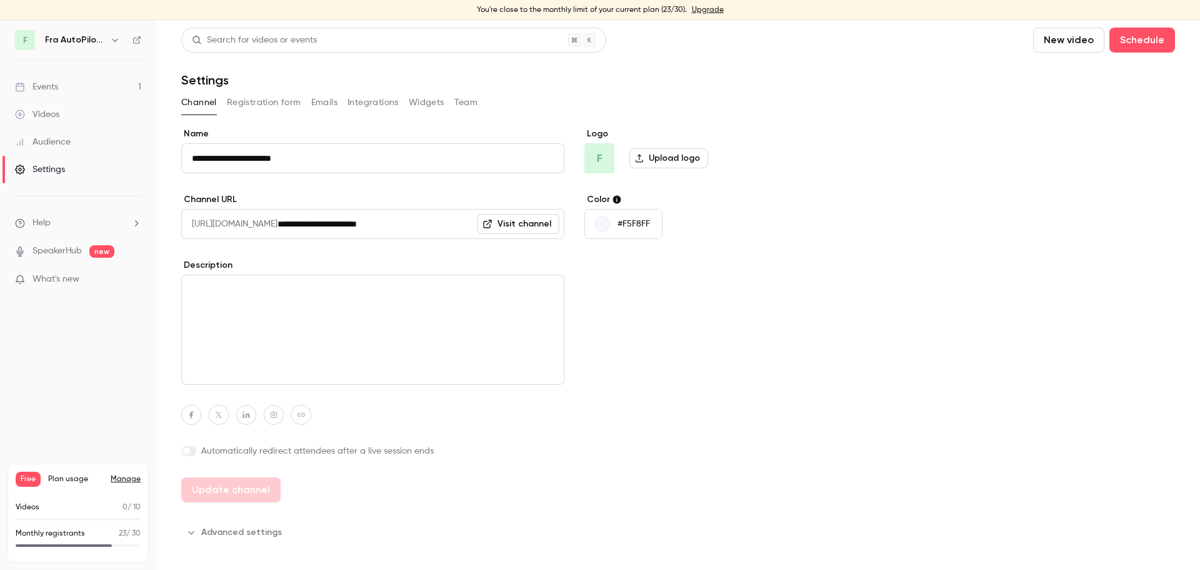
click at [112, 38] on icon "button" at bounding box center [115, 40] width 10 height 10
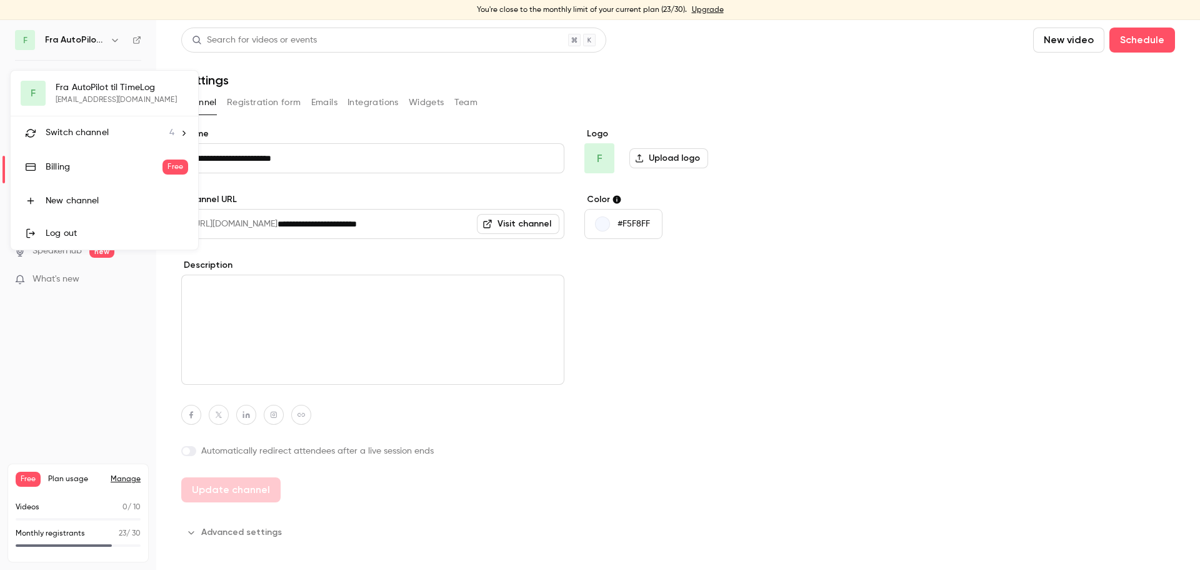
click at [103, 166] on div "Billing" at bounding box center [104, 167] width 117 height 13
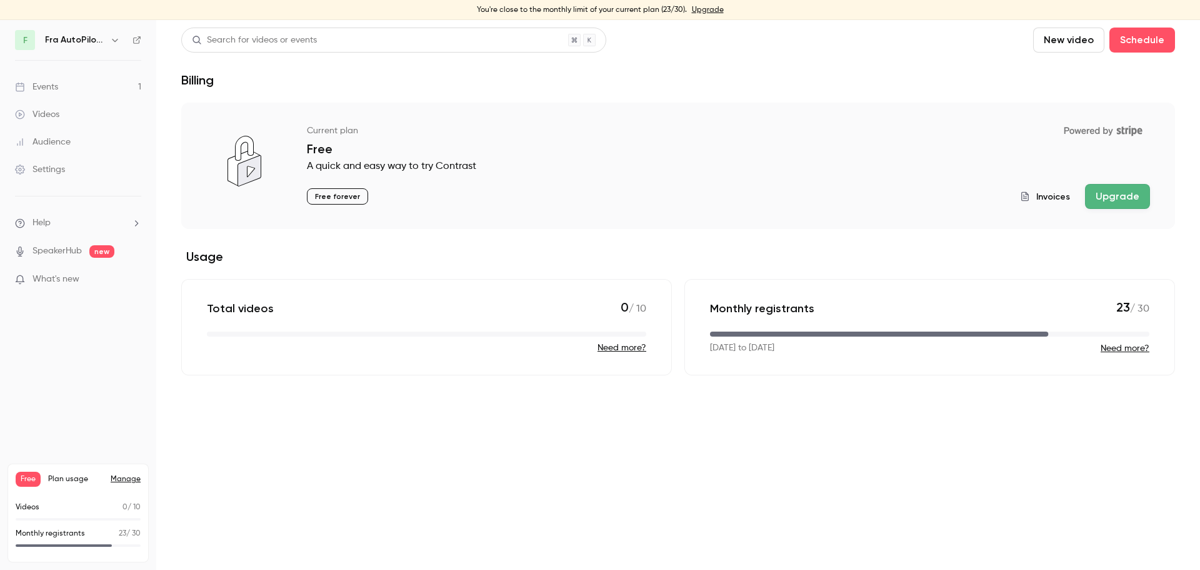
click at [845, 471] on main "Search for videos or events New video Schedule Billing Current plan Powered by …" at bounding box center [678, 295] width 1044 height 550
click at [1090, 75] on div "Billing" at bounding box center [678, 80] width 994 height 15
click at [1044, 194] on span "Invoices" at bounding box center [1054, 196] width 34 height 13
click at [1129, 191] on button "Upgrade" at bounding box center [1117, 196] width 65 height 25
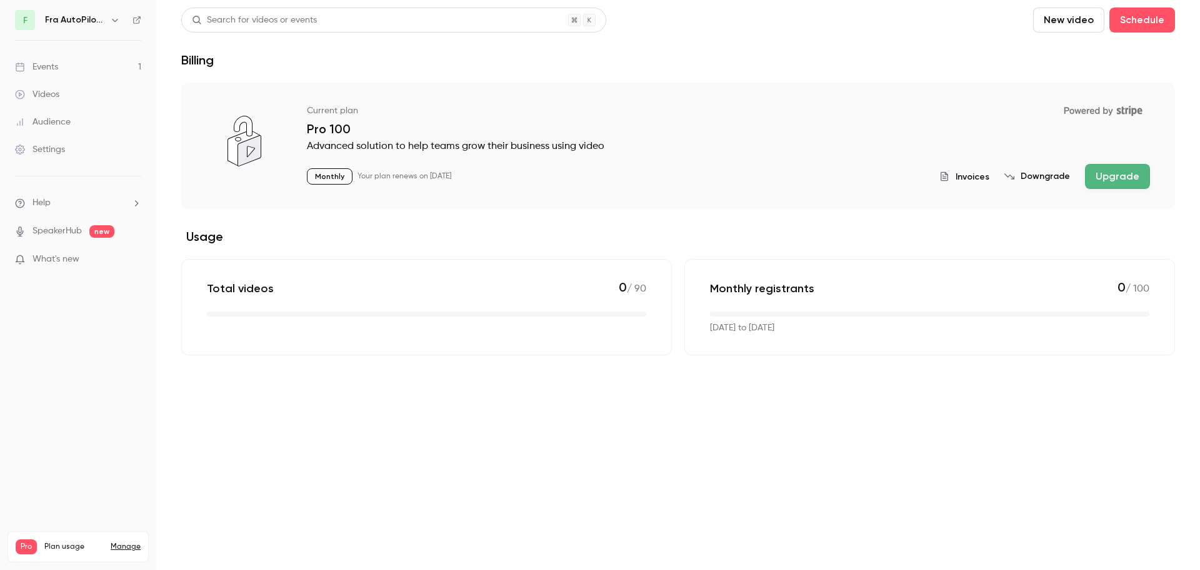
click at [88, 73] on link "Events 1" at bounding box center [78, 67] width 156 height 28
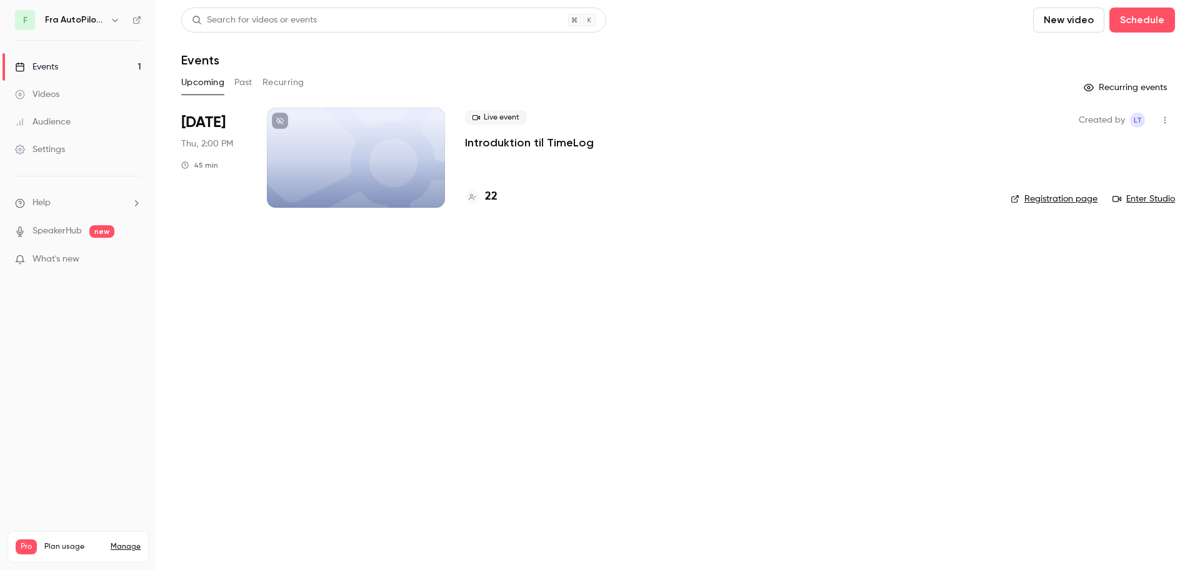
click at [393, 160] on div at bounding box center [356, 158] width 178 height 100
click at [398, 146] on div at bounding box center [356, 158] width 178 height 100
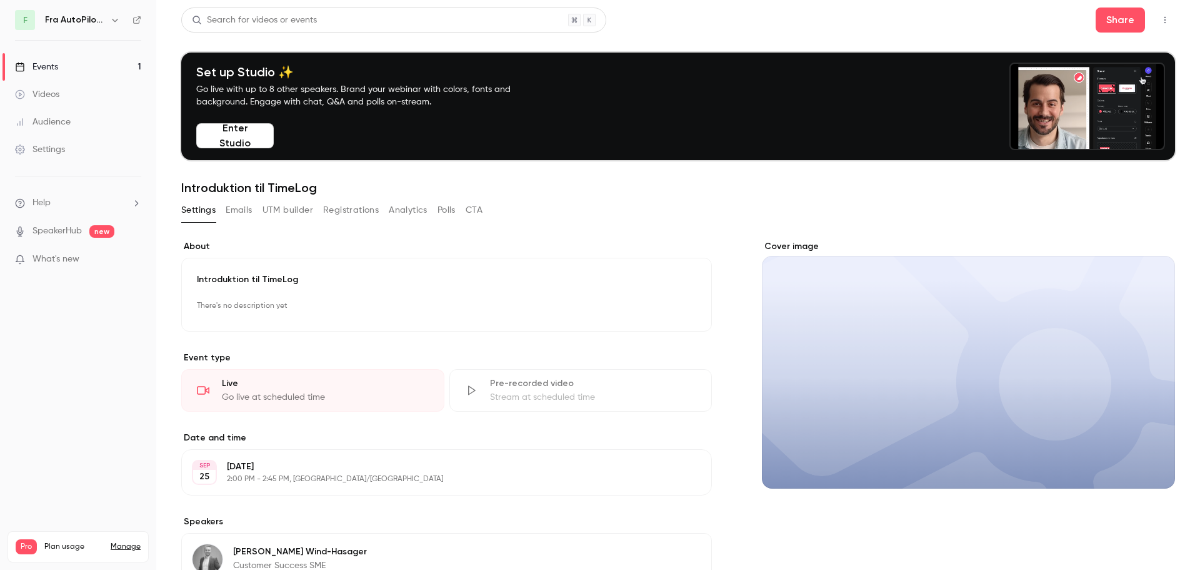
click at [335, 214] on button "Registrations" at bounding box center [351, 210] width 56 height 20
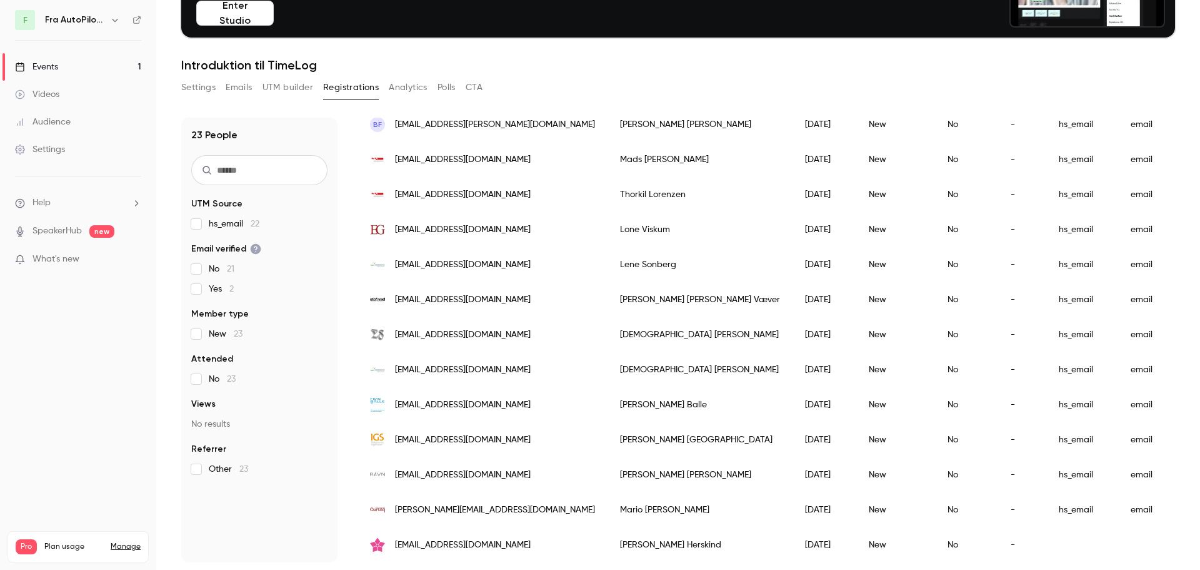
click at [608, 530] on div "[PERSON_NAME]" at bounding box center [700, 544] width 185 height 35
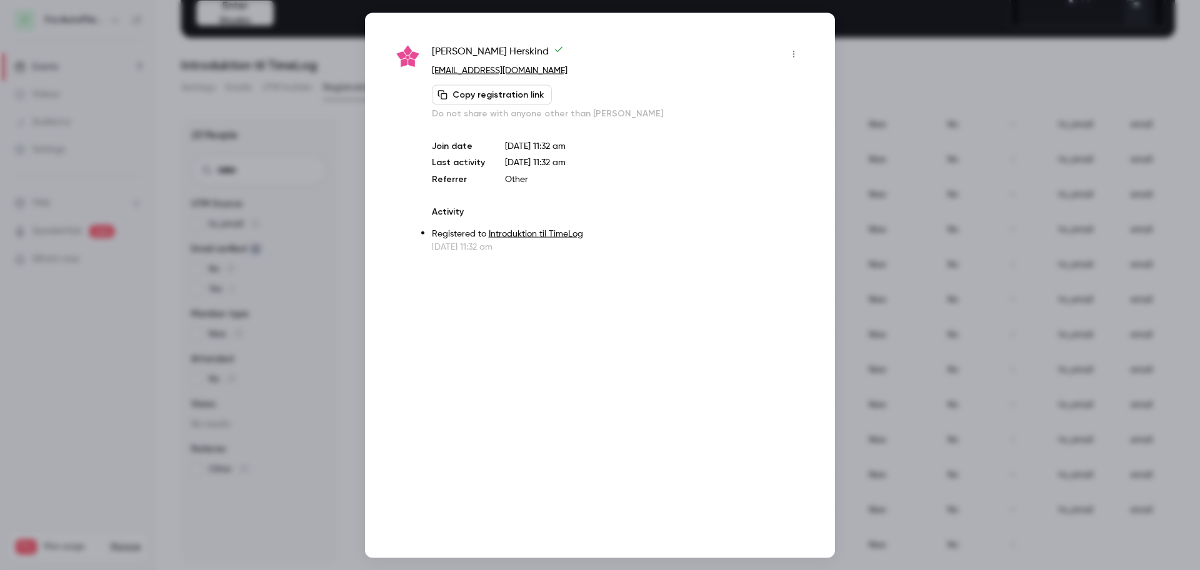
click at [791, 61] on button "button" at bounding box center [794, 54] width 20 height 20
click at [741, 114] on div "Remove registration" at bounding box center [745, 118] width 95 height 13
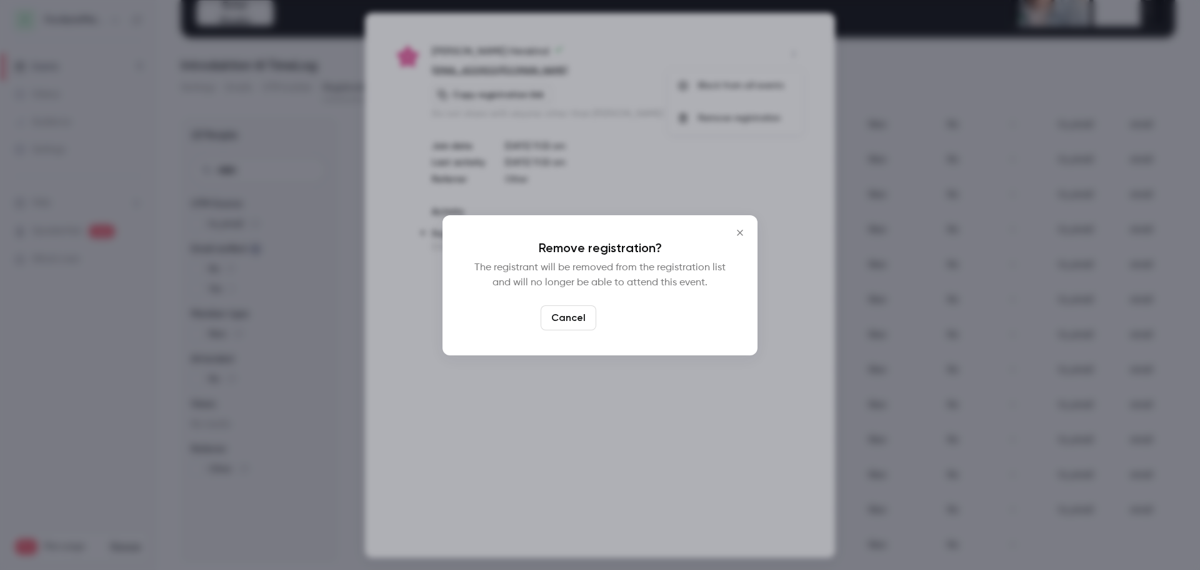
click at [638, 322] on button "Confirm" at bounding box center [630, 317] width 59 height 25
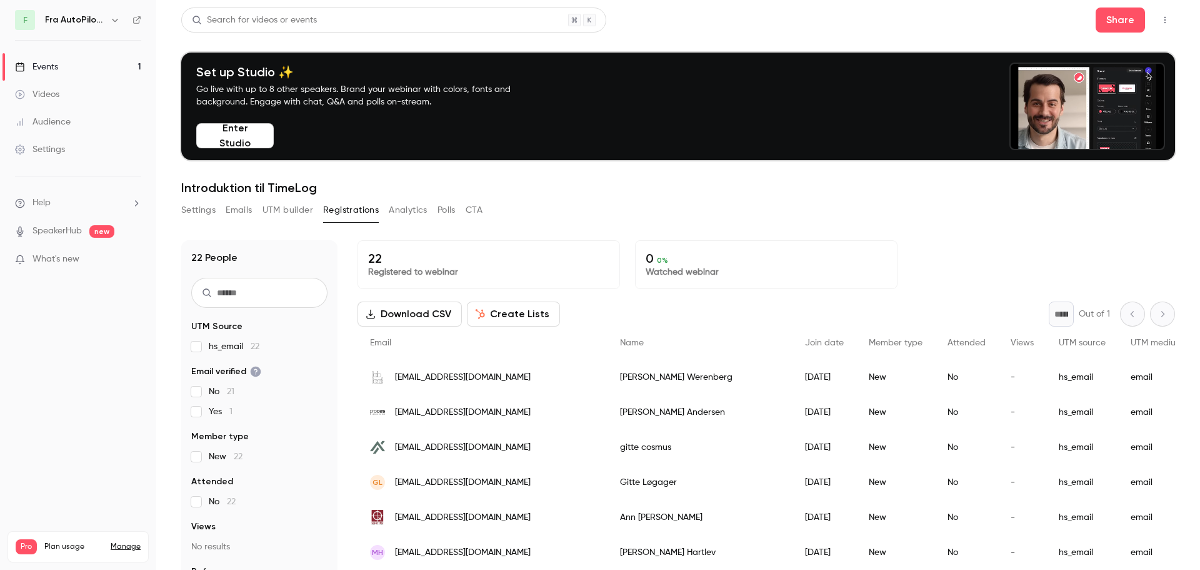
drag, startPoint x: 78, startPoint y: 359, endPoint x: 102, endPoint y: 315, distance: 50.1
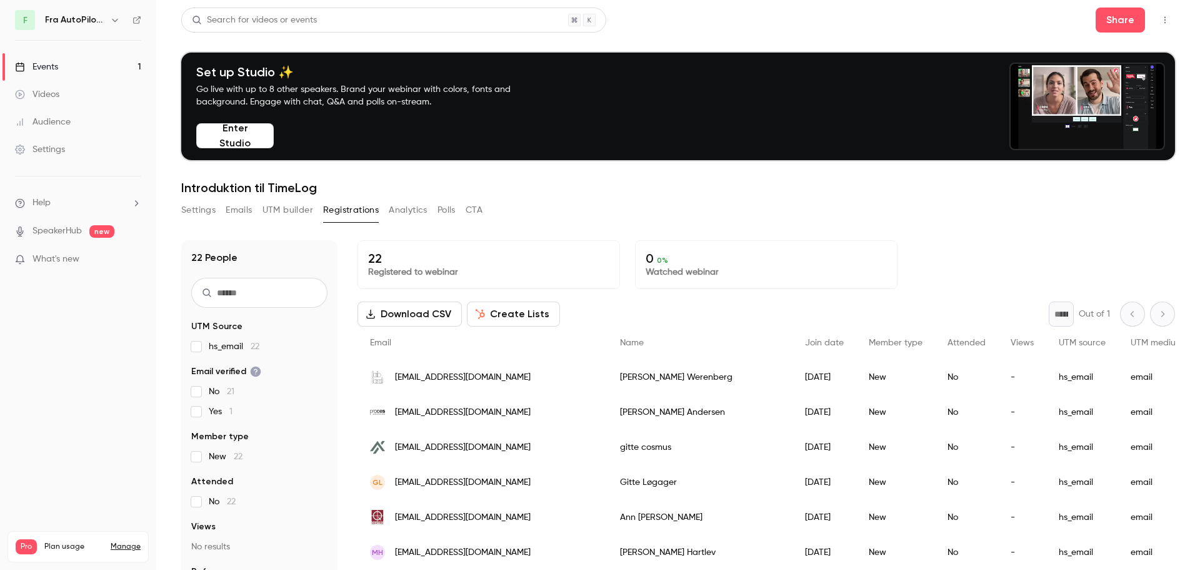
click at [78, 359] on nav "F Fra AutoPilot til TimeLog Events 1 Videos Audience Settings Help SpeakerHub n…" at bounding box center [78, 285] width 156 height 570
